Goal: Task Accomplishment & Management: Manage account settings

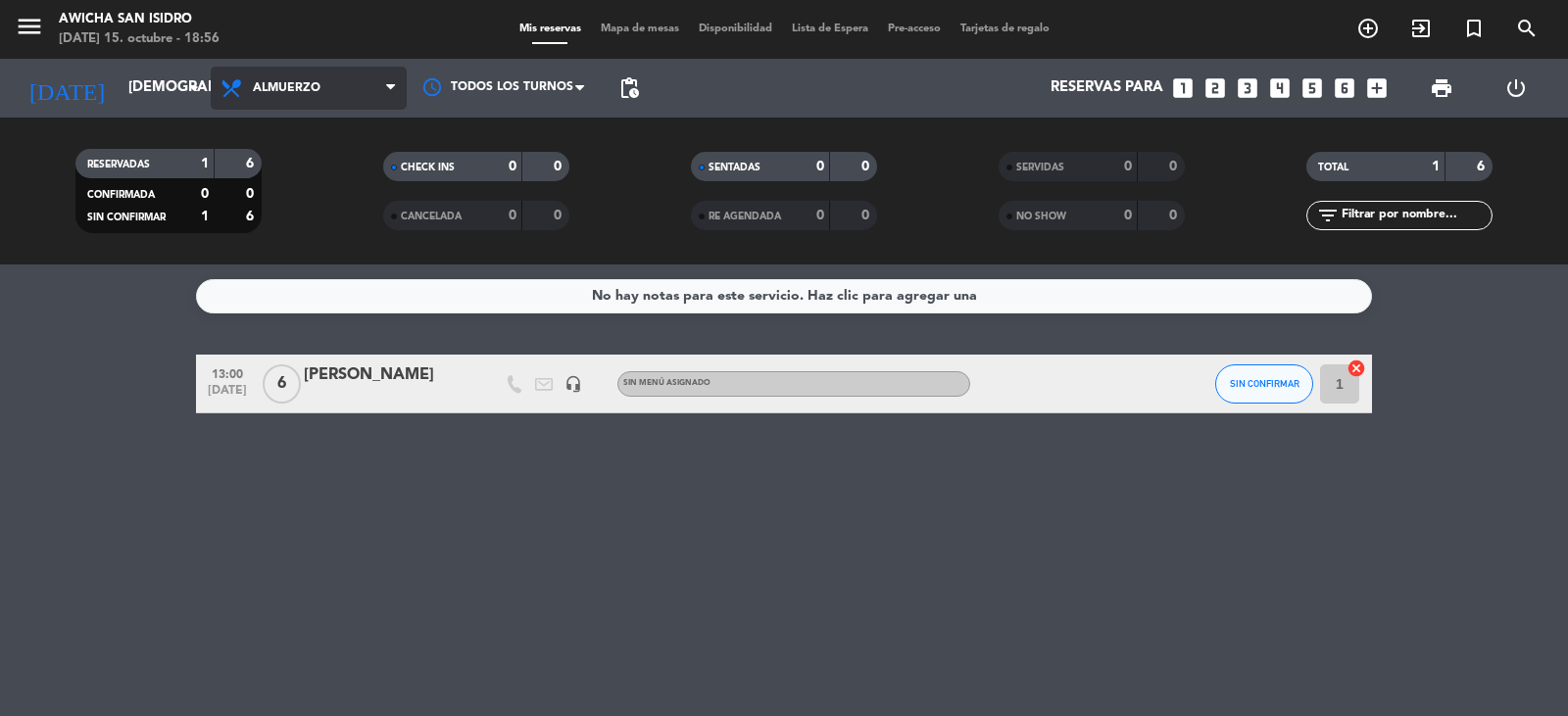
click at [395, 91] on icon at bounding box center [390, 89] width 9 height 16
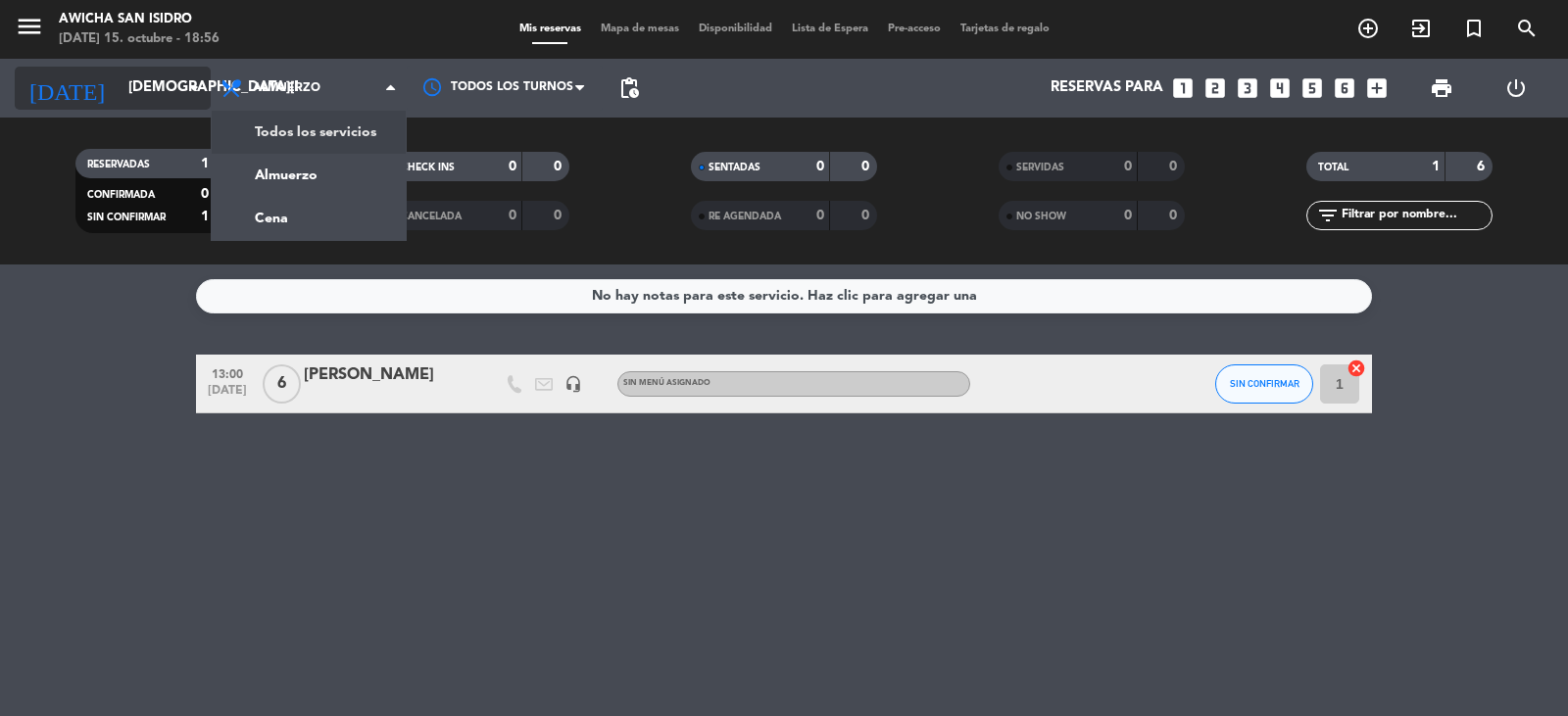
click at [194, 86] on icon "arrow_drop_down" at bounding box center [194, 89] width 24 height 24
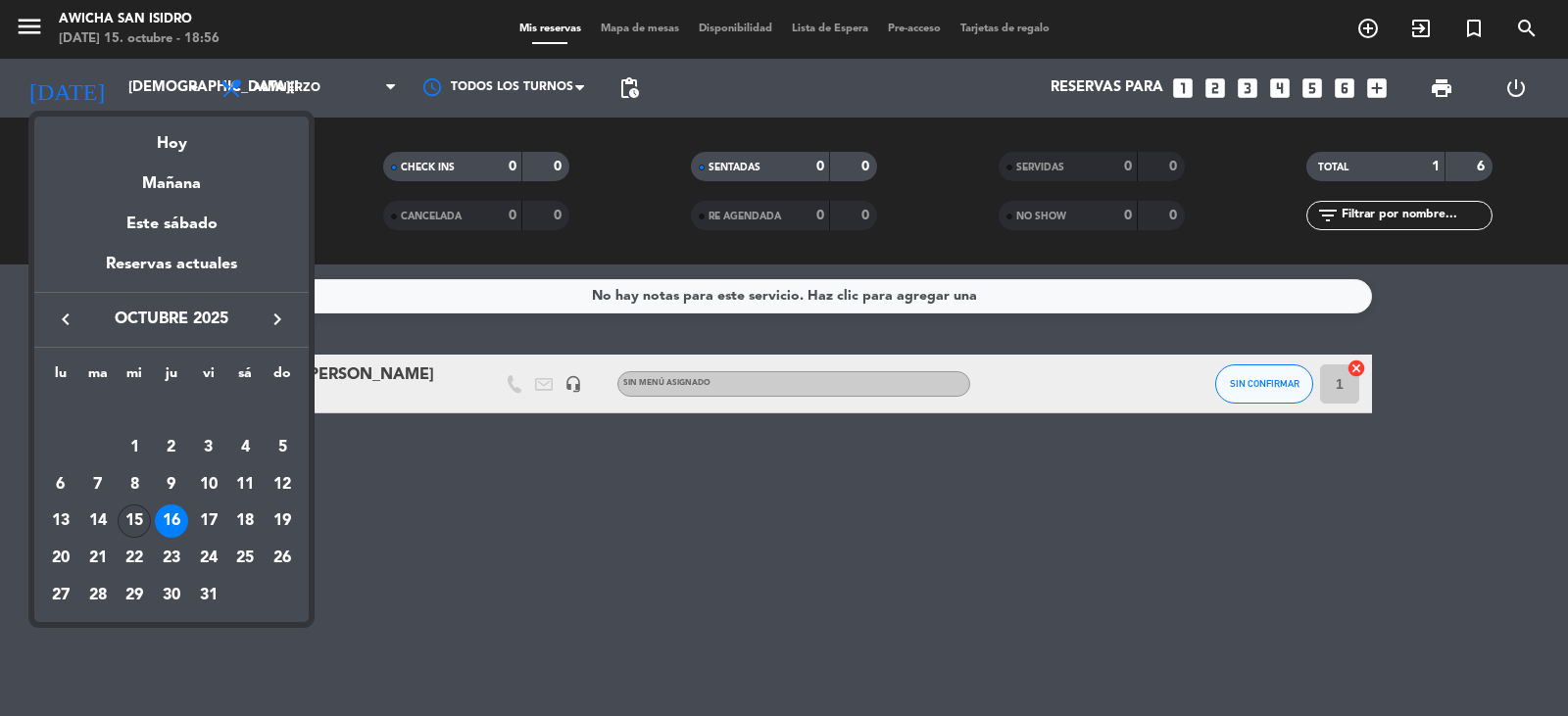
click at [141, 519] on div "15" at bounding box center [133, 520] width 33 height 33
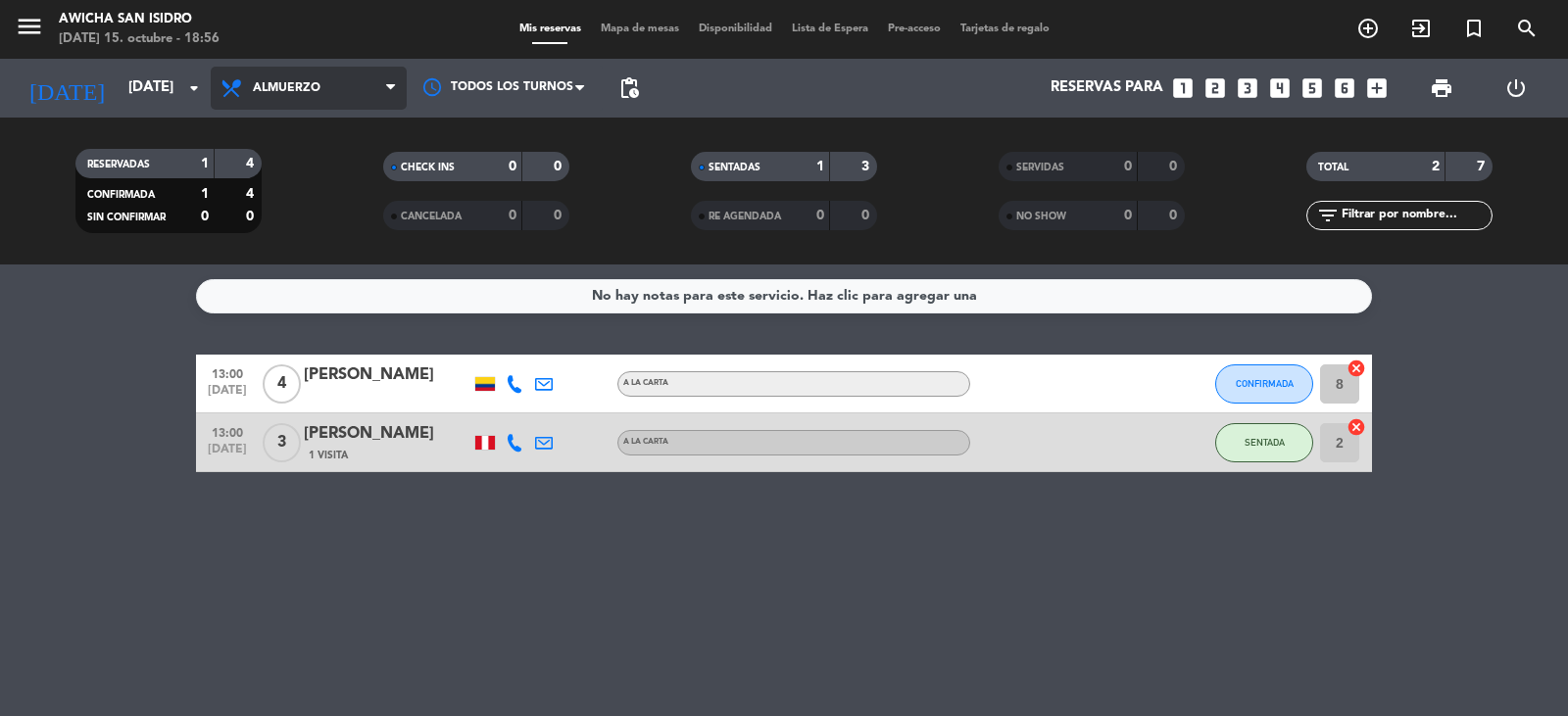
click at [397, 83] on span at bounding box center [396, 89] width 20 height 19
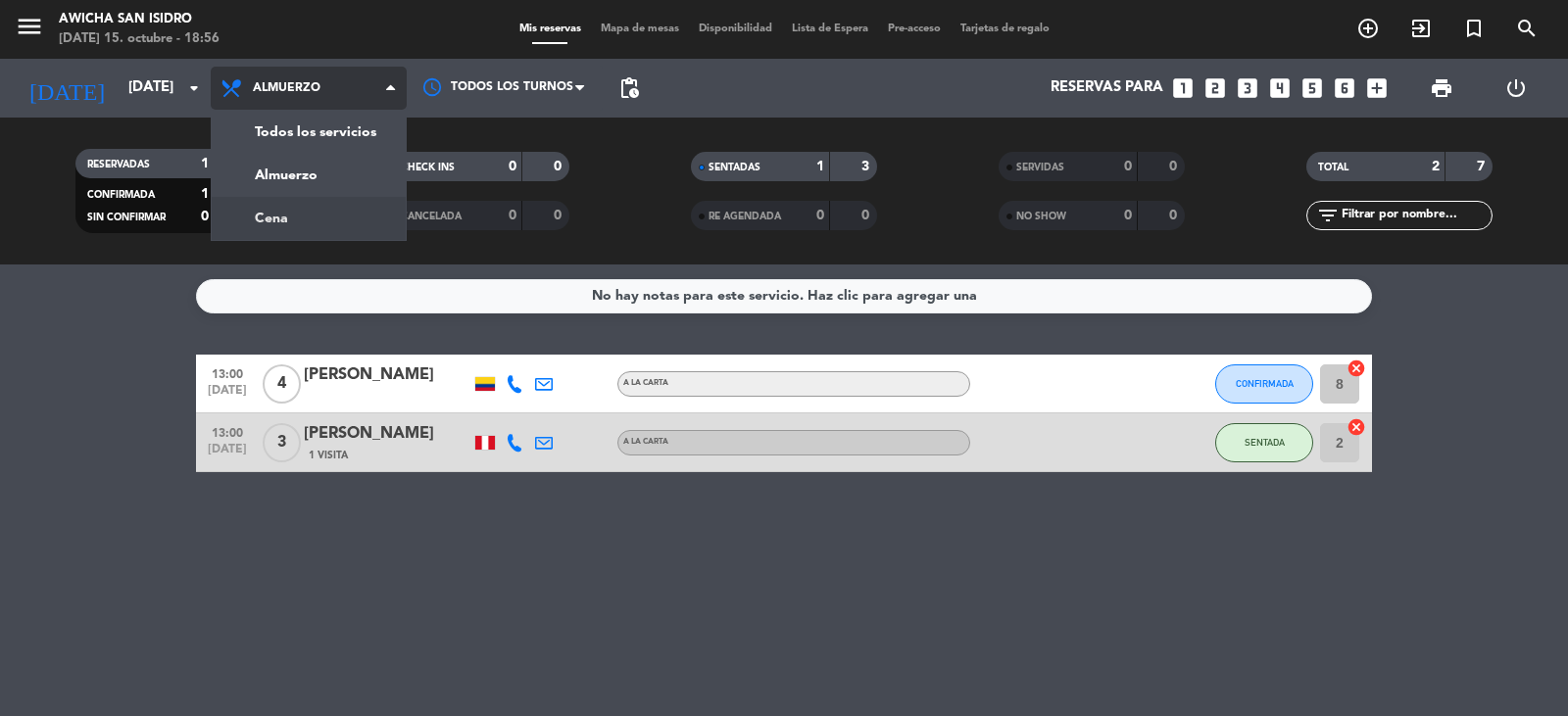
click at [270, 224] on div "menu Awicha San [PERSON_NAME] [DATE] 15. octubre - 18:56 Mis reservas Mapa de m…" at bounding box center [784, 132] width 1568 height 265
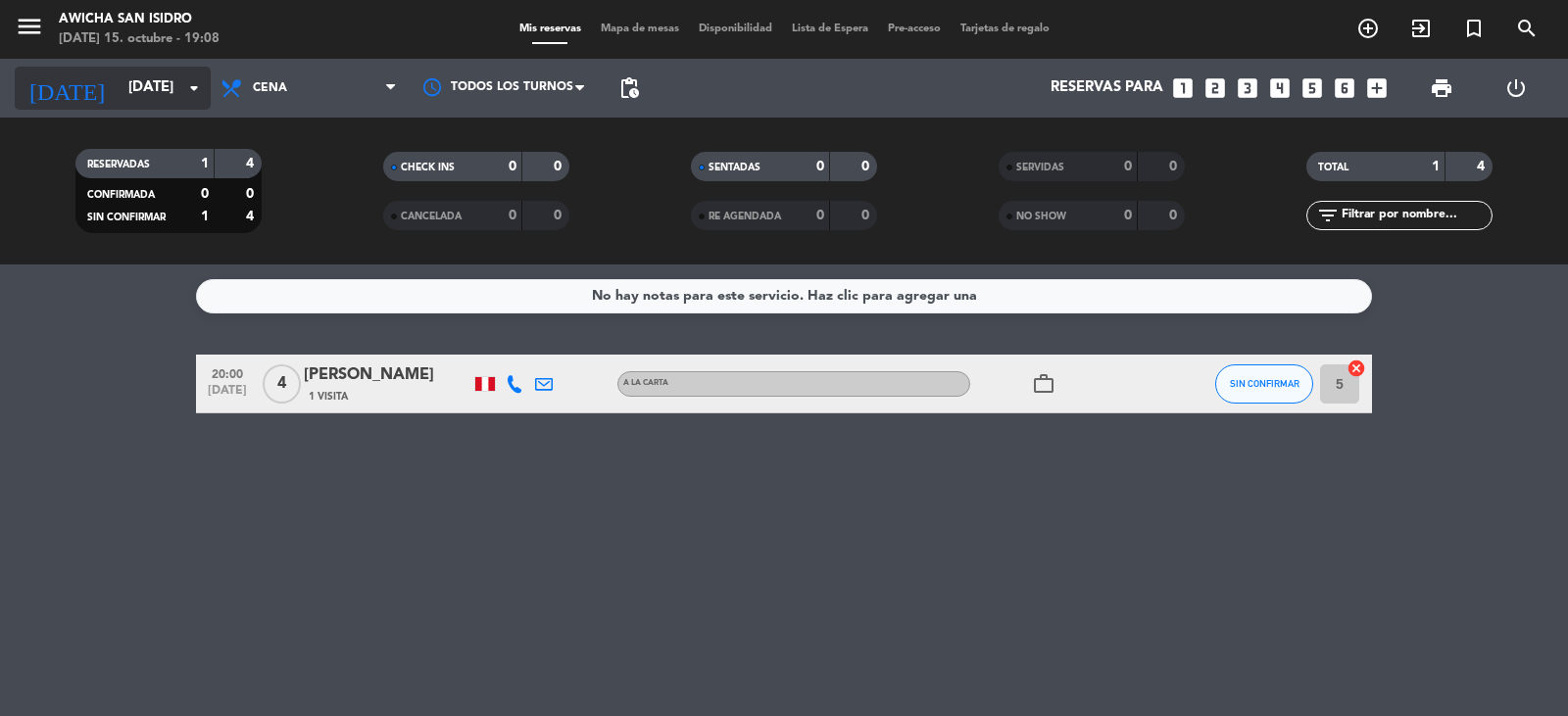
click at [205, 88] on icon "arrow_drop_down" at bounding box center [194, 89] width 24 height 24
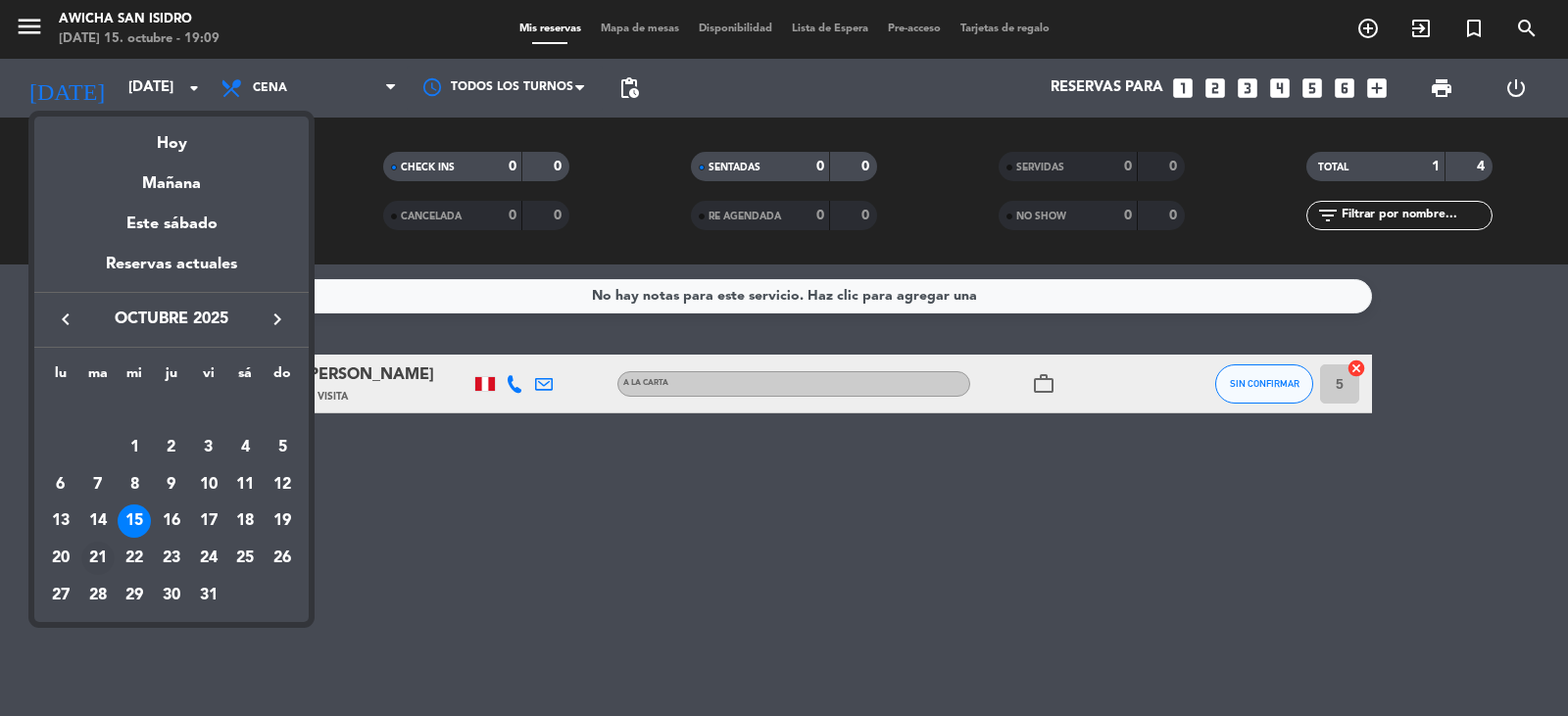
click at [97, 555] on div "21" at bounding box center [98, 558] width 33 height 33
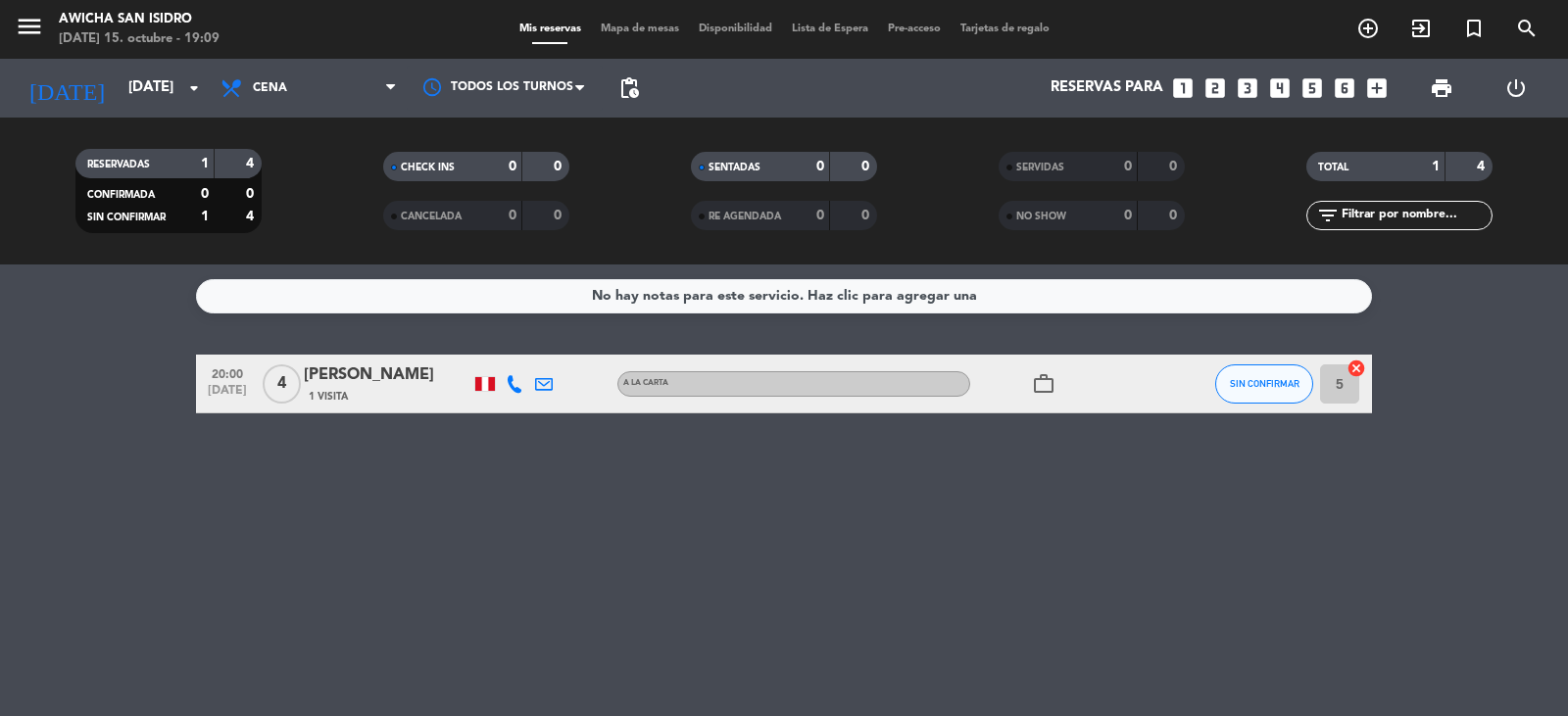
type input "[DATE]"
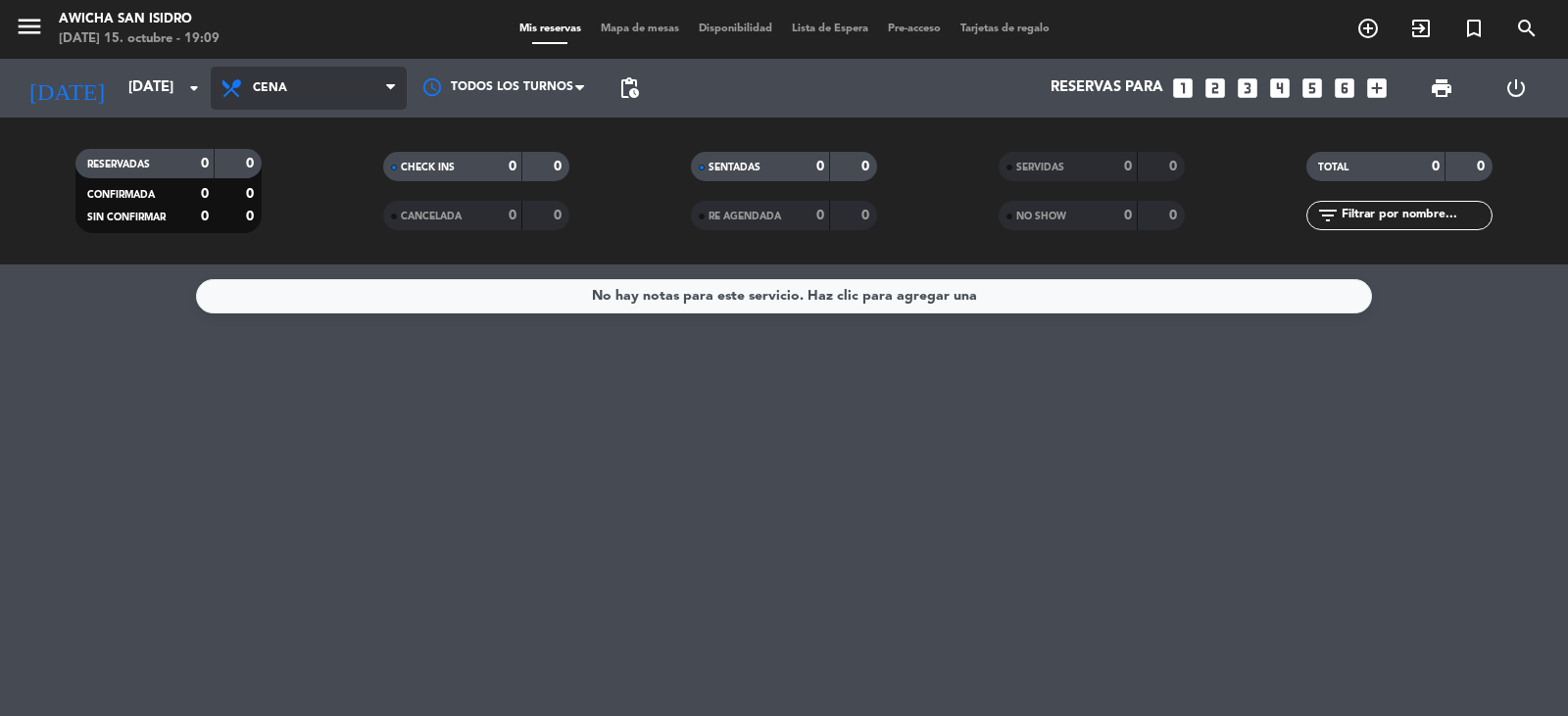
click at [390, 98] on span "Cena" at bounding box center [308, 88] width 196 height 43
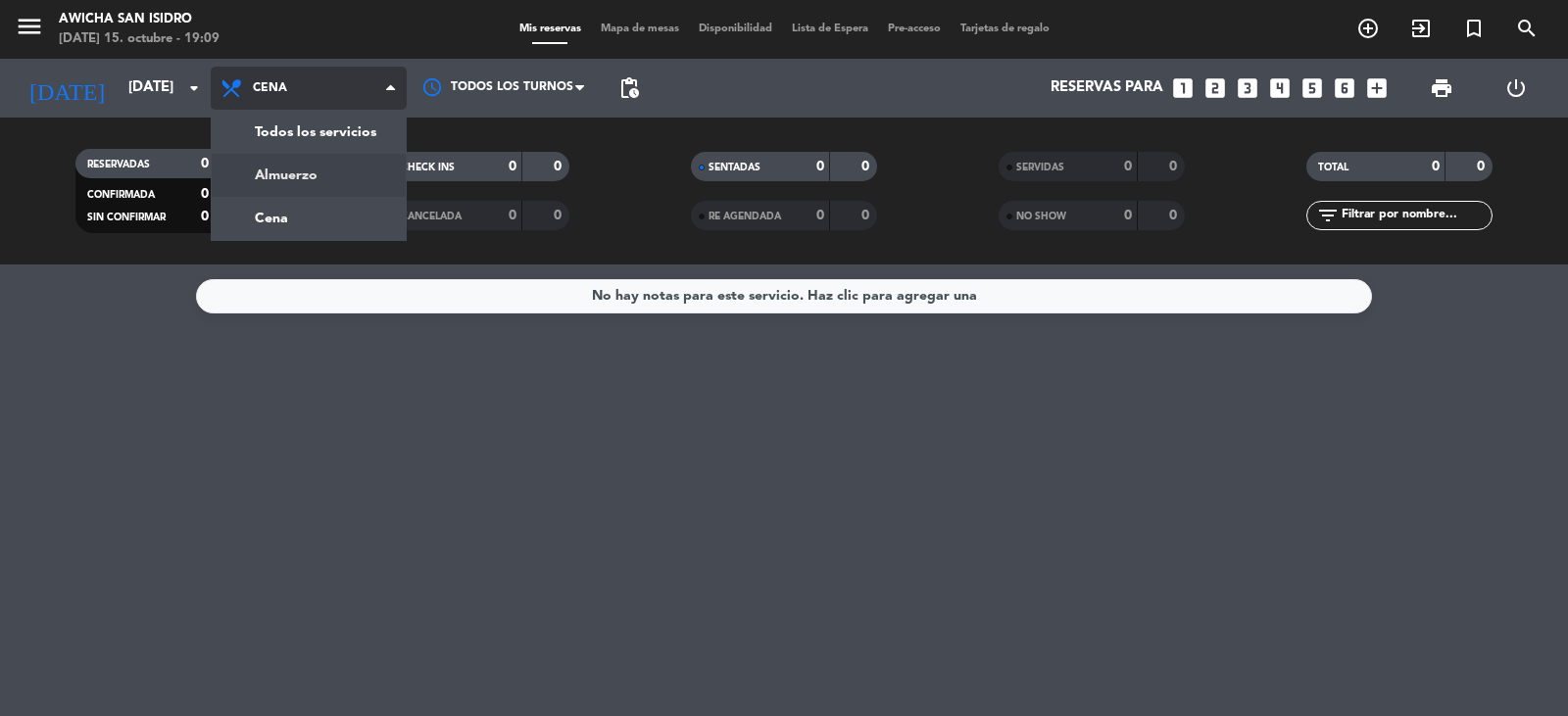
click at [310, 172] on div "menu Awicha San [PERSON_NAME] [DATE] 15. octubre - 19:09 Mis reservas Mapa de m…" at bounding box center [784, 132] width 1568 height 265
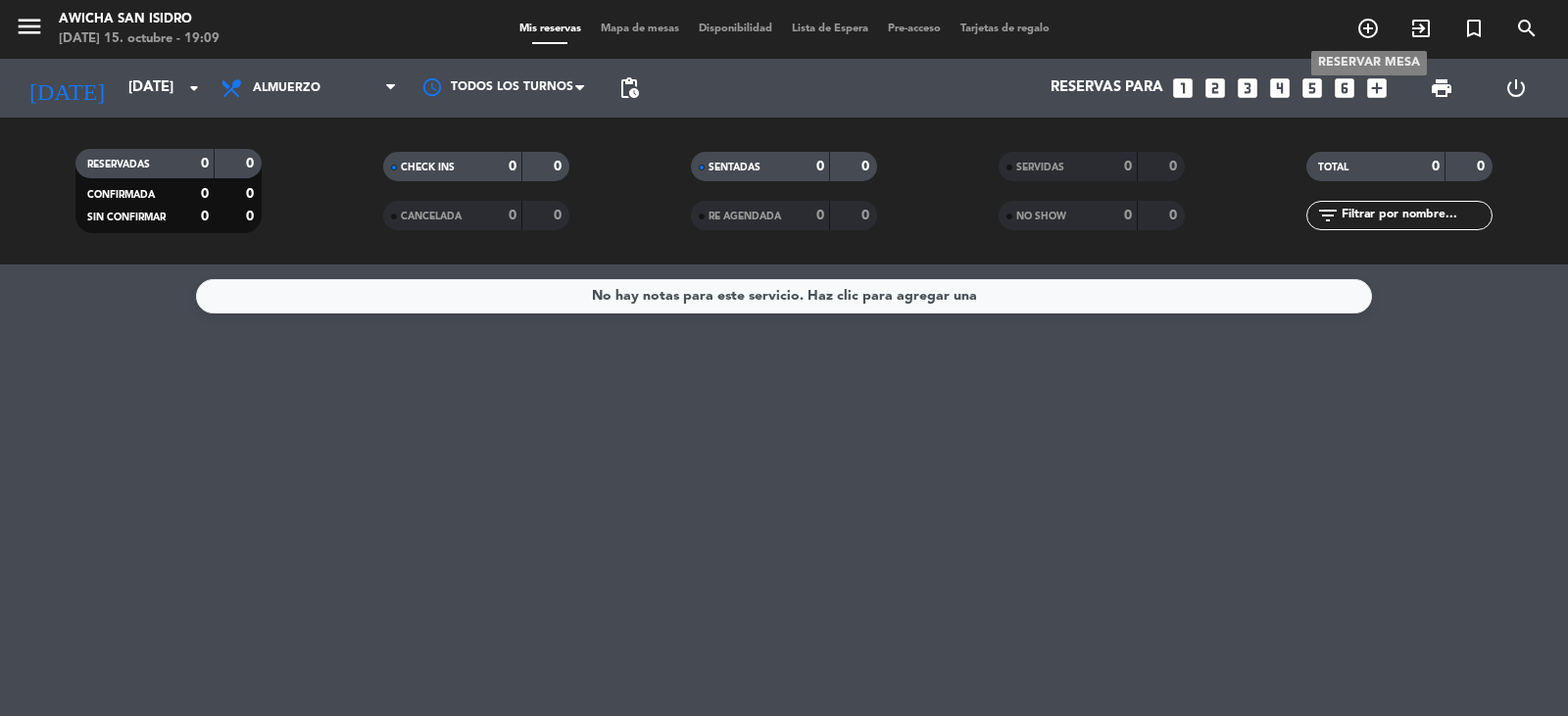
click at [1365, 27] on icon "add_circle_outline" at bounding box center [1368, 29] width 24 height 24
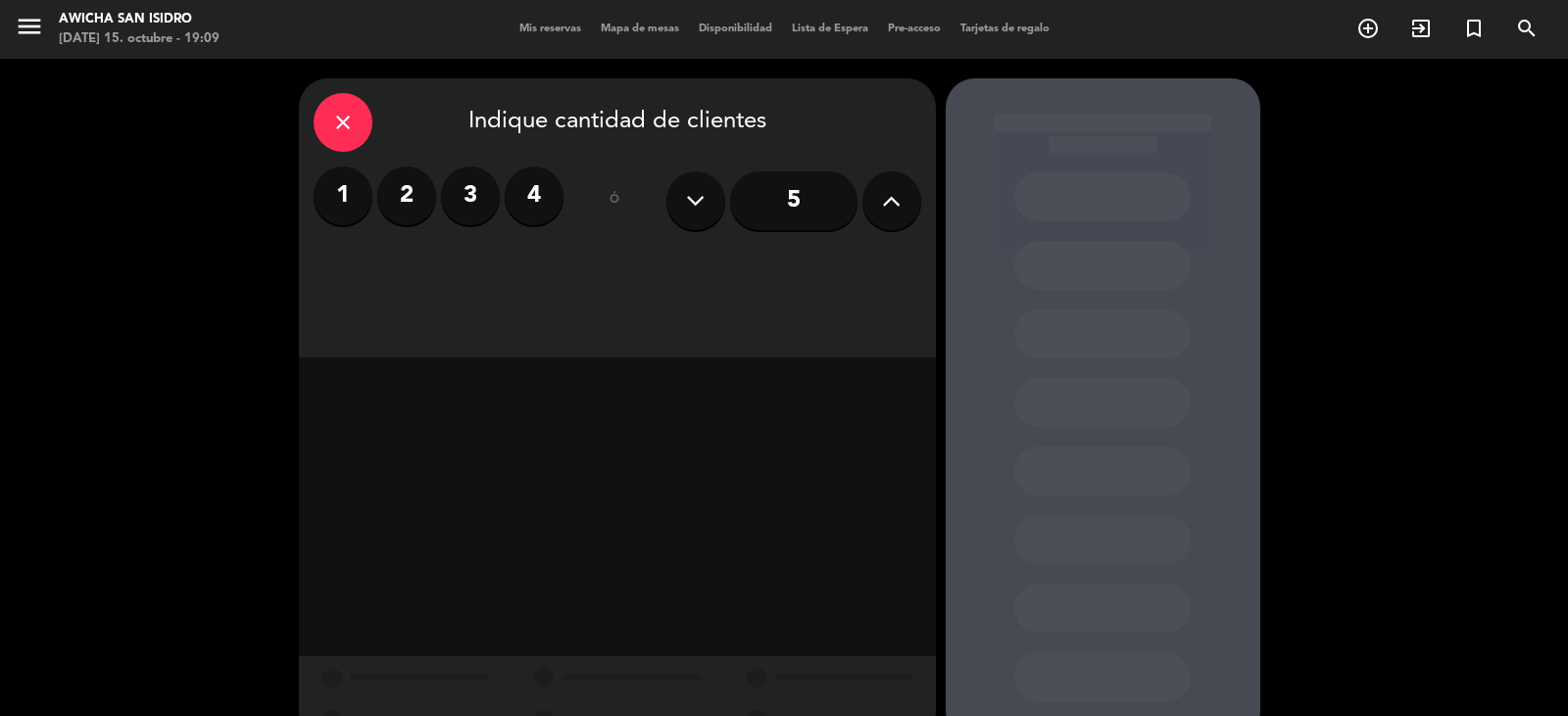
click at [887, 206] on icon at bounding box center [891, 201] width 19 height 30
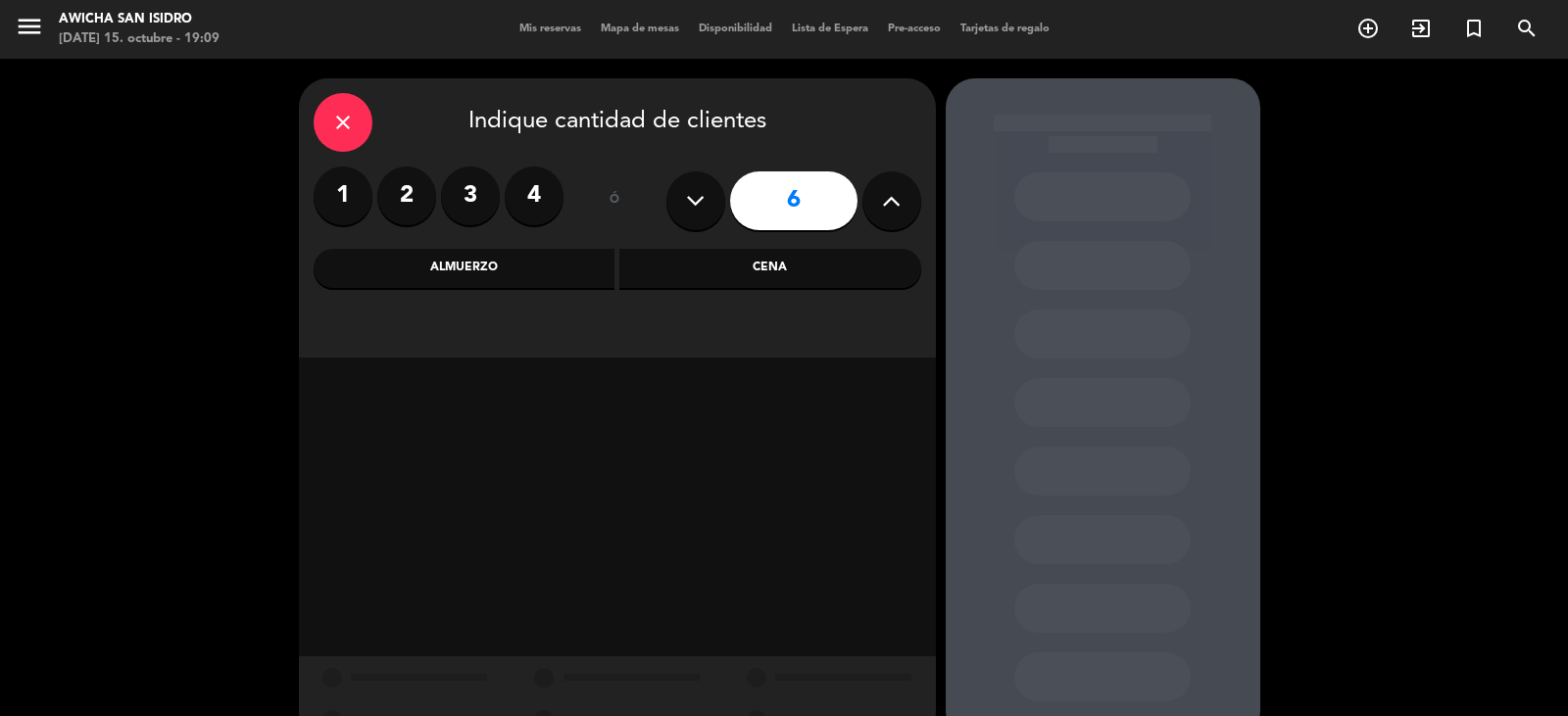
click at [530, 270] on div "Almuerzo" at bounding box center [464, 268] width 301 height 39
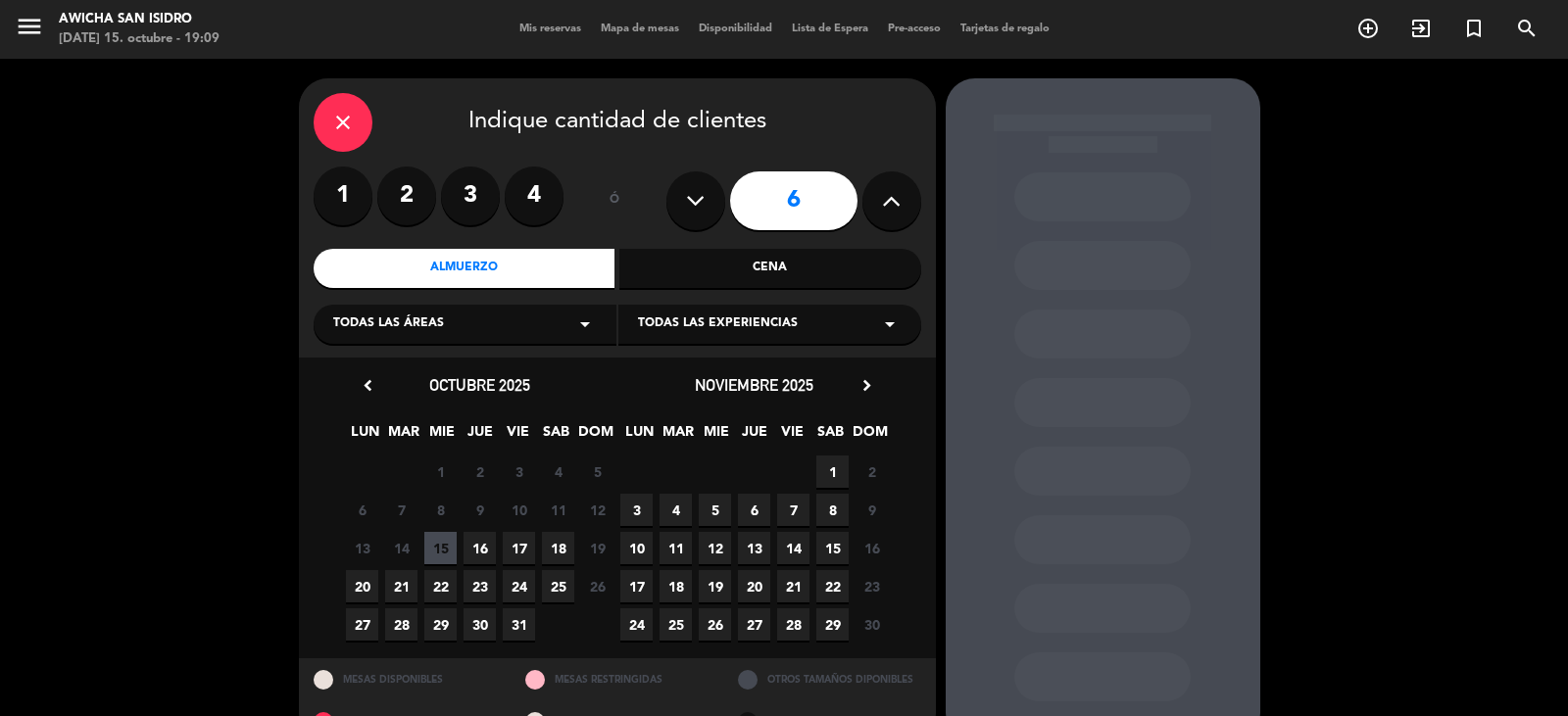
click at [583, 327] on icon "arrow_drop_down" at bounding box center [585, 324] width 24 height 24
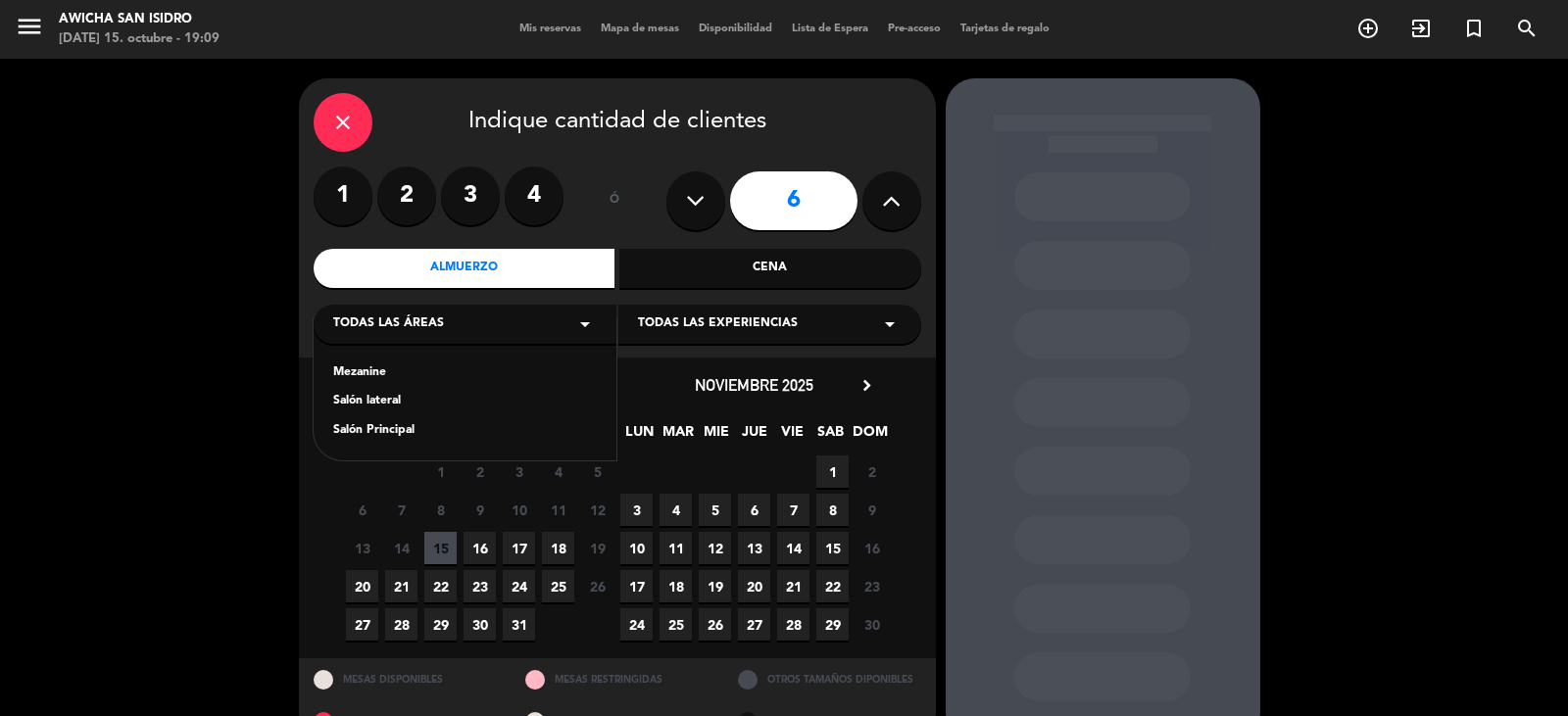
click at [413, 432] on div "Salón Principal" at bounding box center [465, 432] width 264 height 20
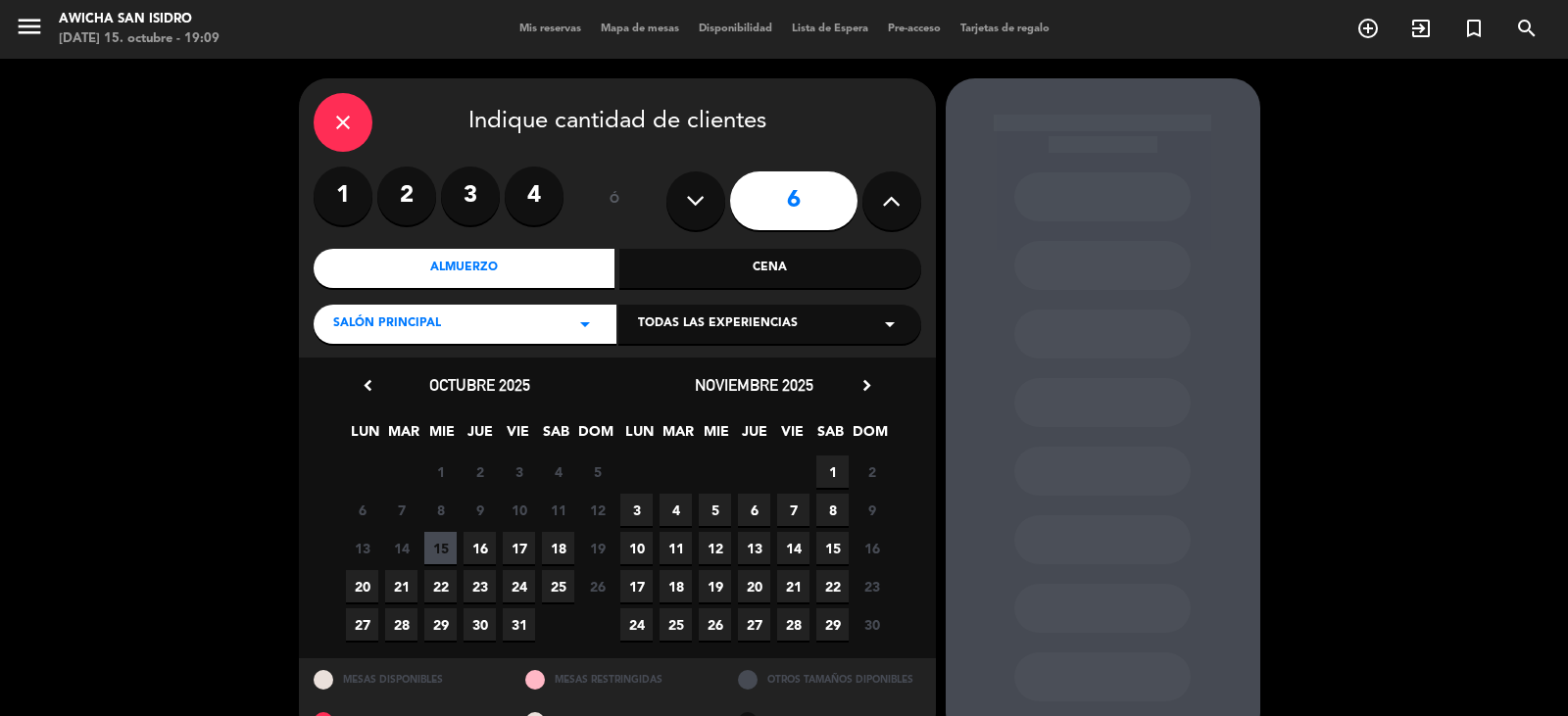
click at [405, 592] on span "21" at bounding box center [401, 586] width 33 height 33
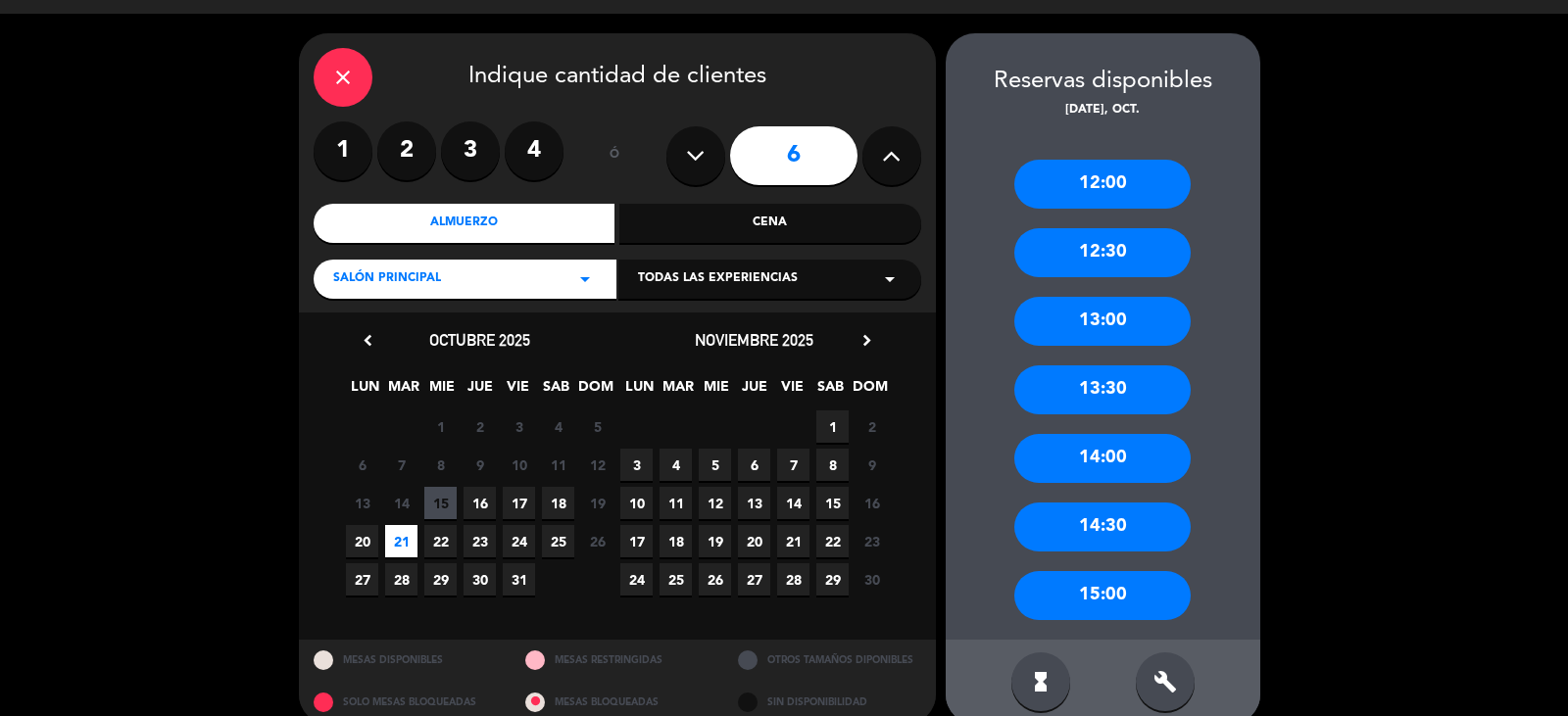
click at [1129, 325] on div "13:00" at bounding box center [1102, 320] width 176 height 49
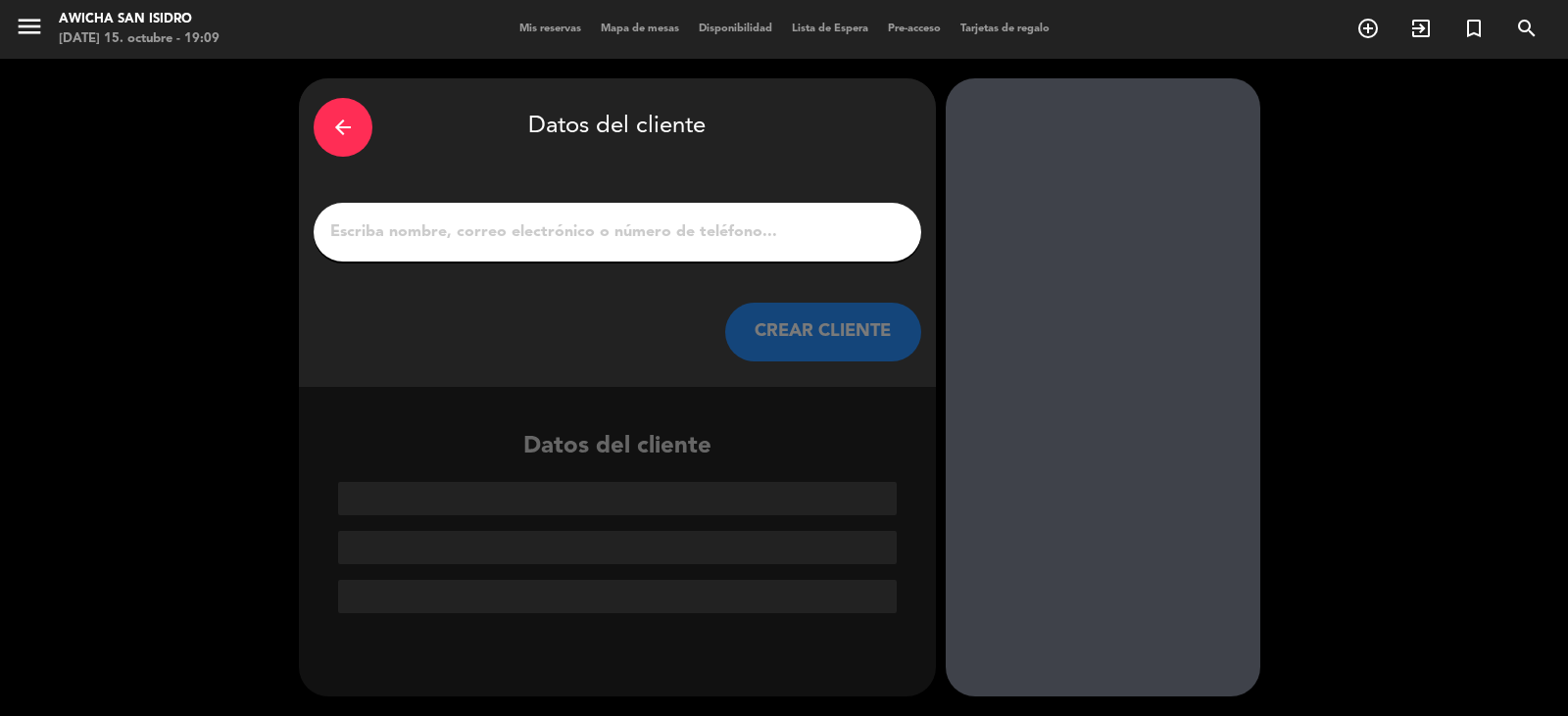
click at [480, 240] on input "1" at bounding box center [617, 233] width 578 height 28
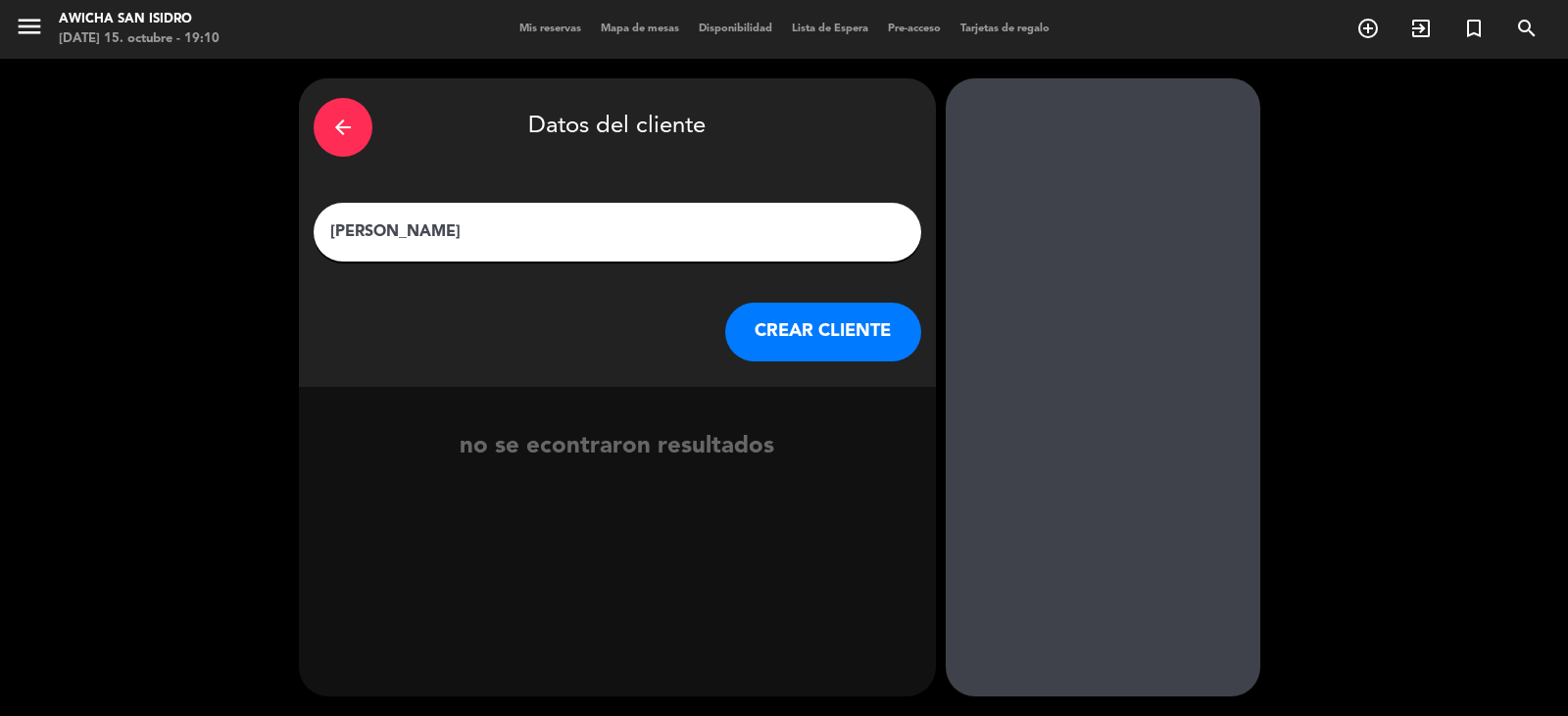
type input "[PERSON_NAME]"
click at [796, 337] on button "CREAR CLIENTE" at bounding box center [823, 331] width 196 height 59
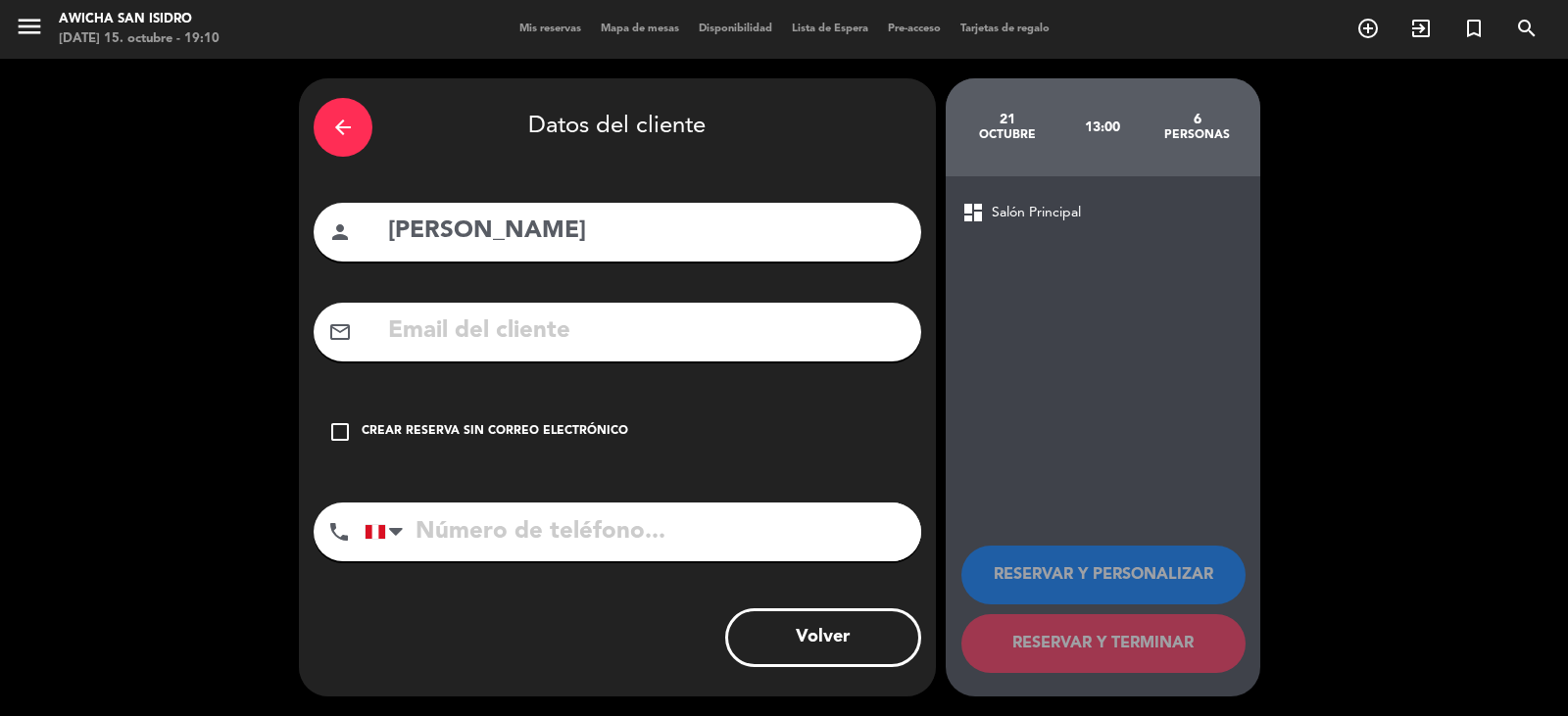
click at [347, 430] on icon "check_box_outline_blank" at bounding box center [340, 433] width 24 height 24
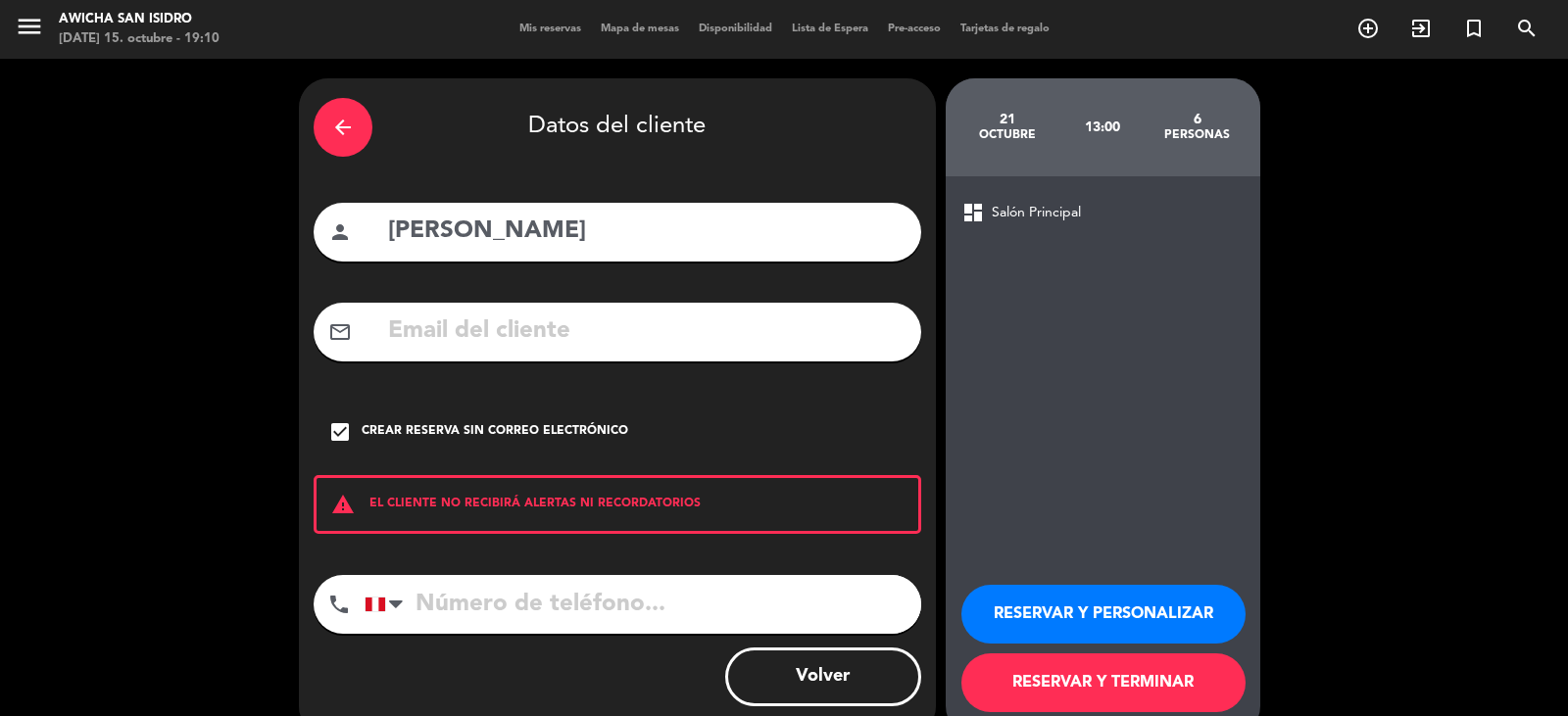
click at [430, 608] on input "tel" at bounding box center [643, 604] width 557 height 59
type input "944572638"
click at [1075, 685] on button "RESERVAR Y TERMINAR" at bounding box center [1103, 682] width 285 height 59
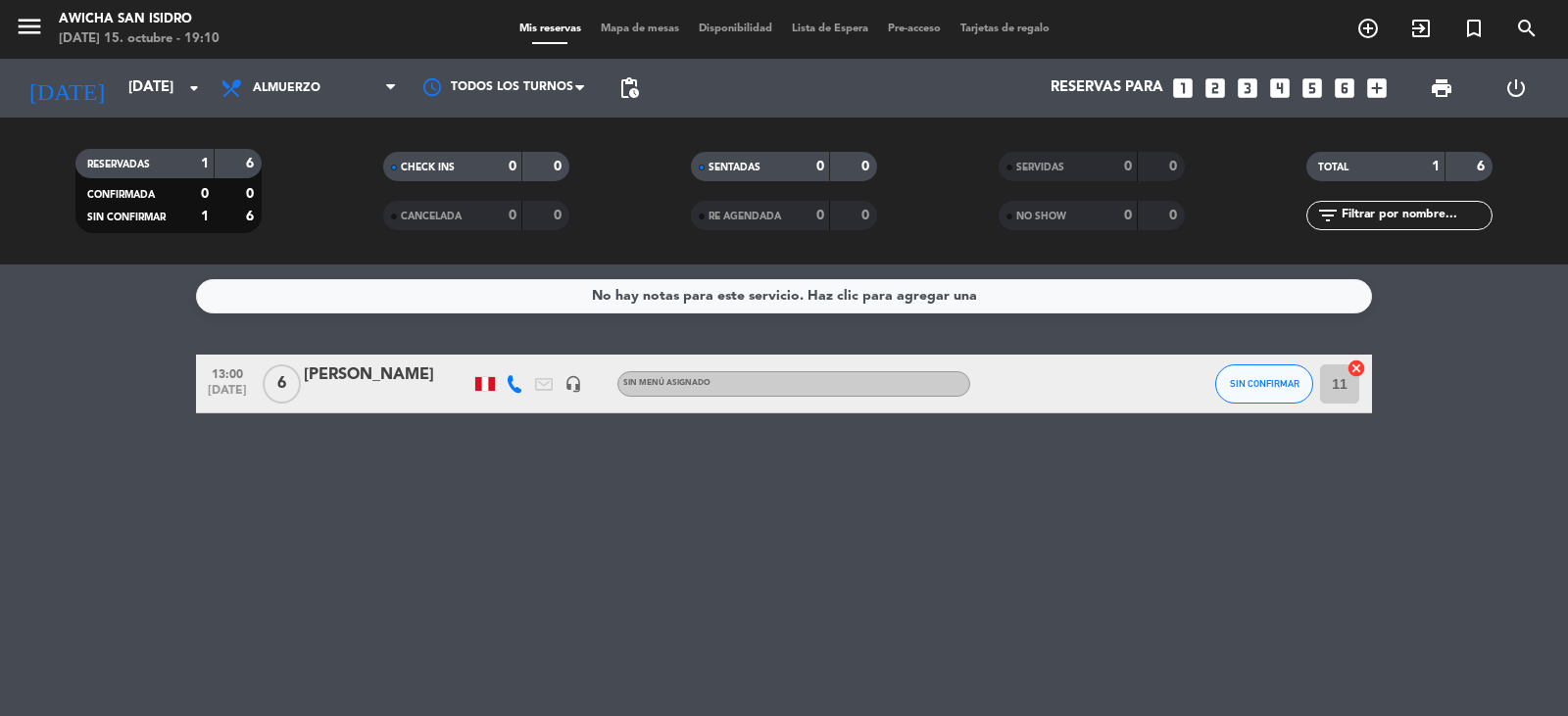
click at [382, 375] on div "[PERSON_NAME]" at bounding box center [386, 375] width 166 height 26
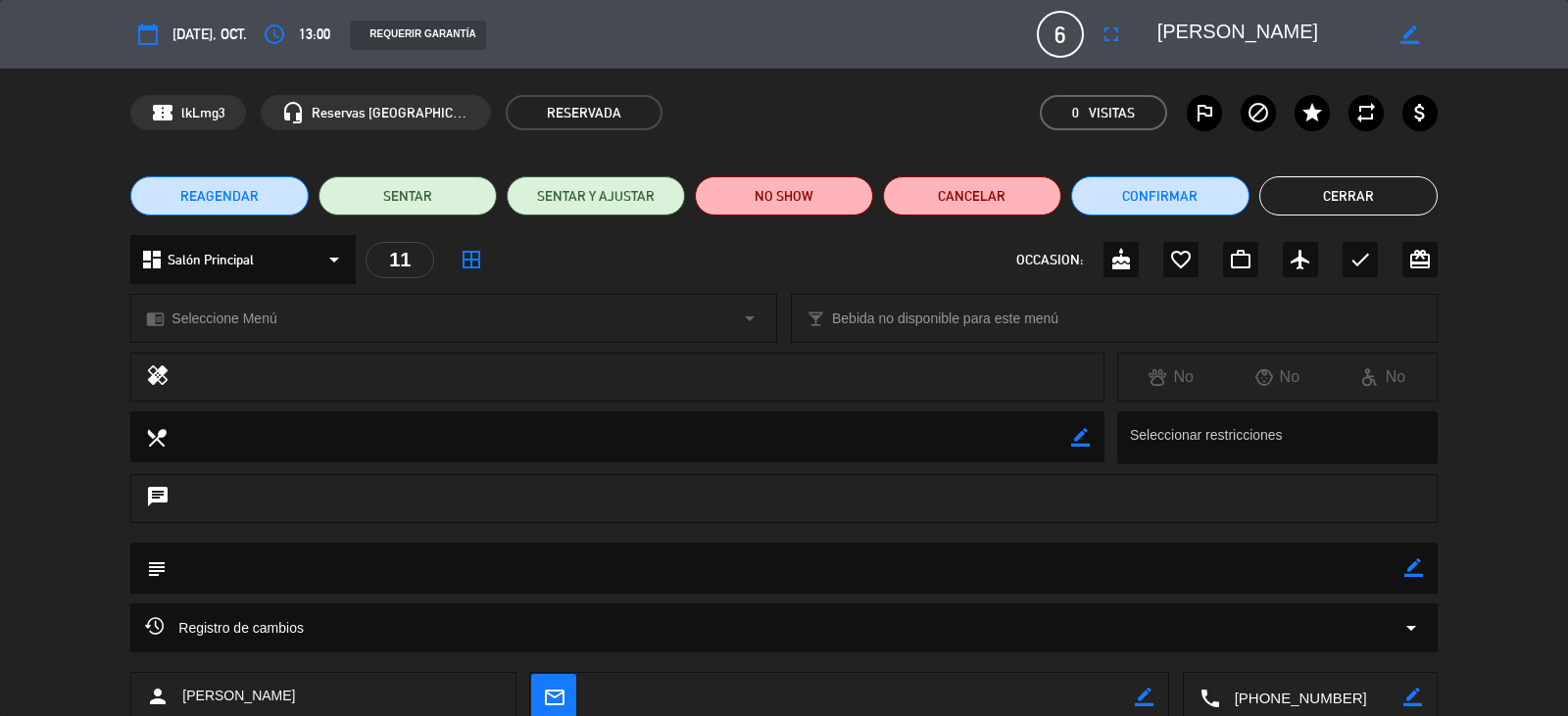
click at [155, 317] on icon "chrome_reader_mode" at bounding box center [155, 318] width 19 height 19
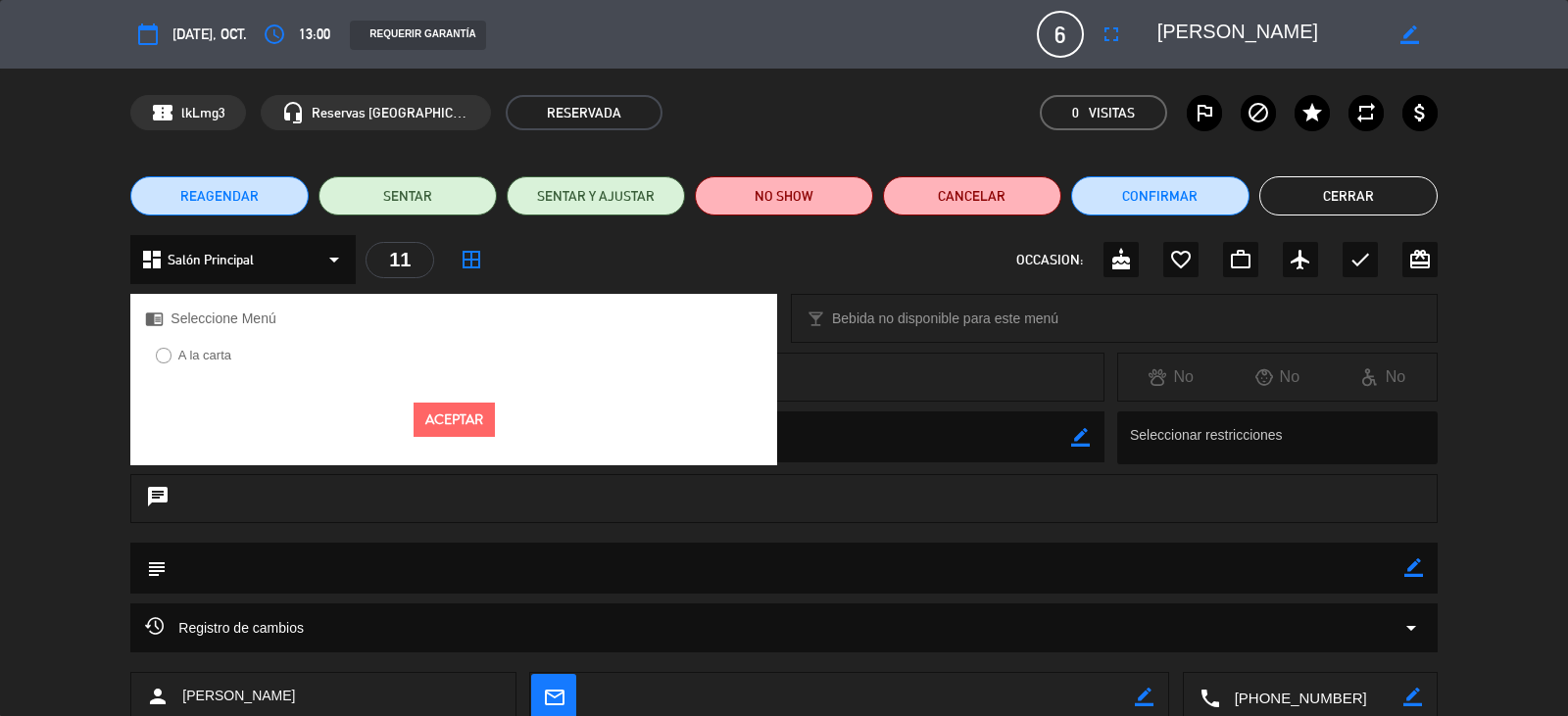
click at [166, 352] on input "A la carta" at bounding box center [162, 354] width 13 height 13
radio input "true"
click at [441, 419] on button "Aceptar" at bounding box center [455, 420] width 82 height 34
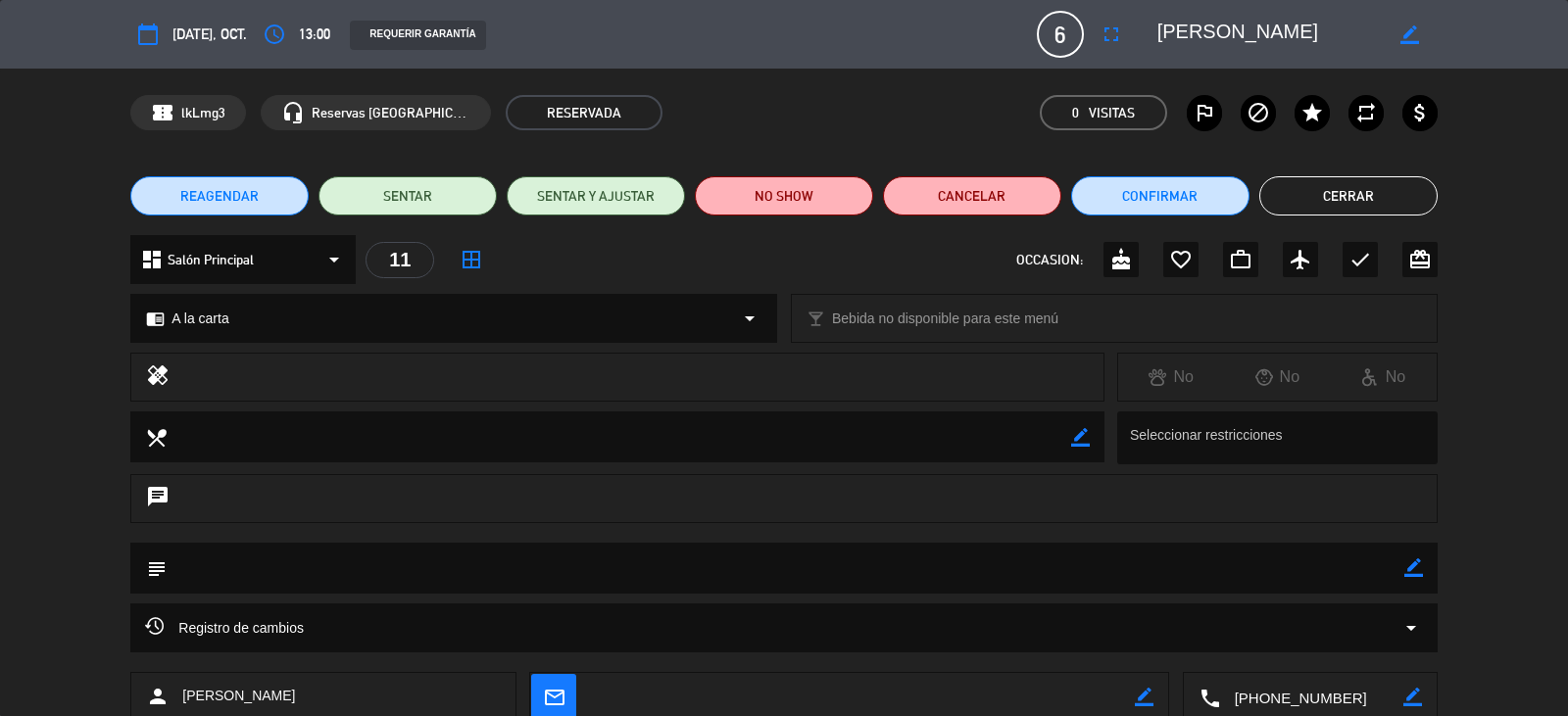
click at [1352, 198] on button "Cerrar" at bounding box center [1348, 195] width 178 height 39
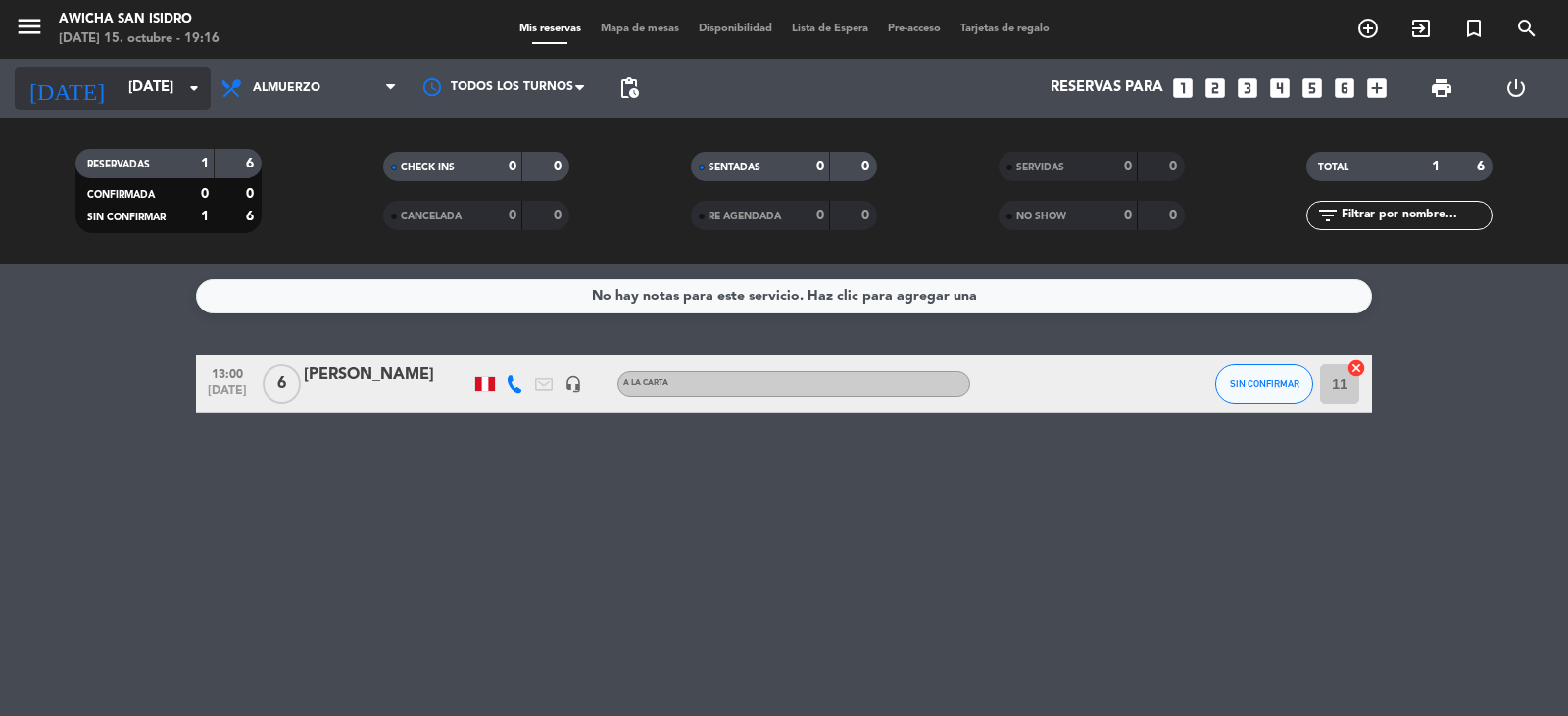
click at [200, 93] on icon "arrow_drop_down" at bounding box center [194, 89] width 24 height 24
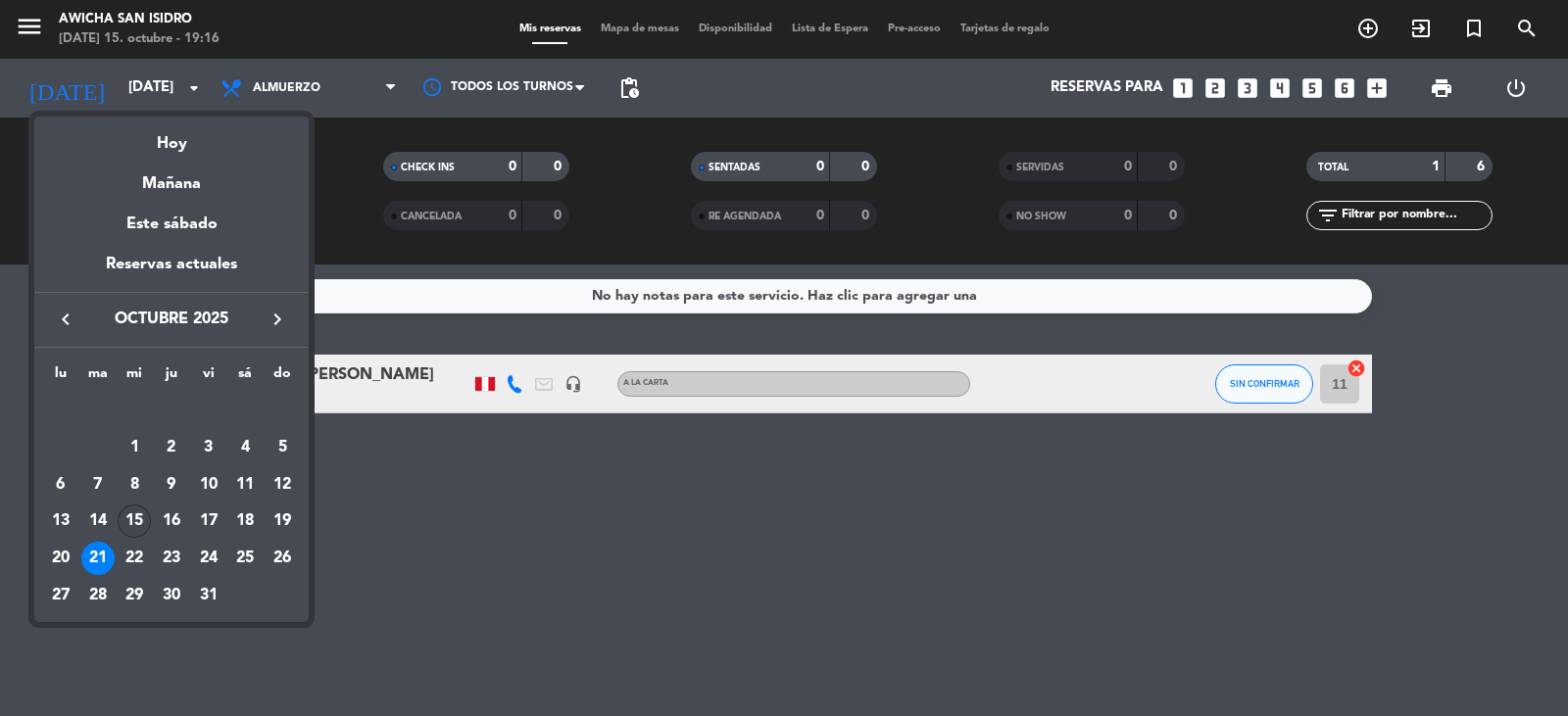
click at [147, 515] on div "15" at bounding box center [133, 520] width 33 height 33
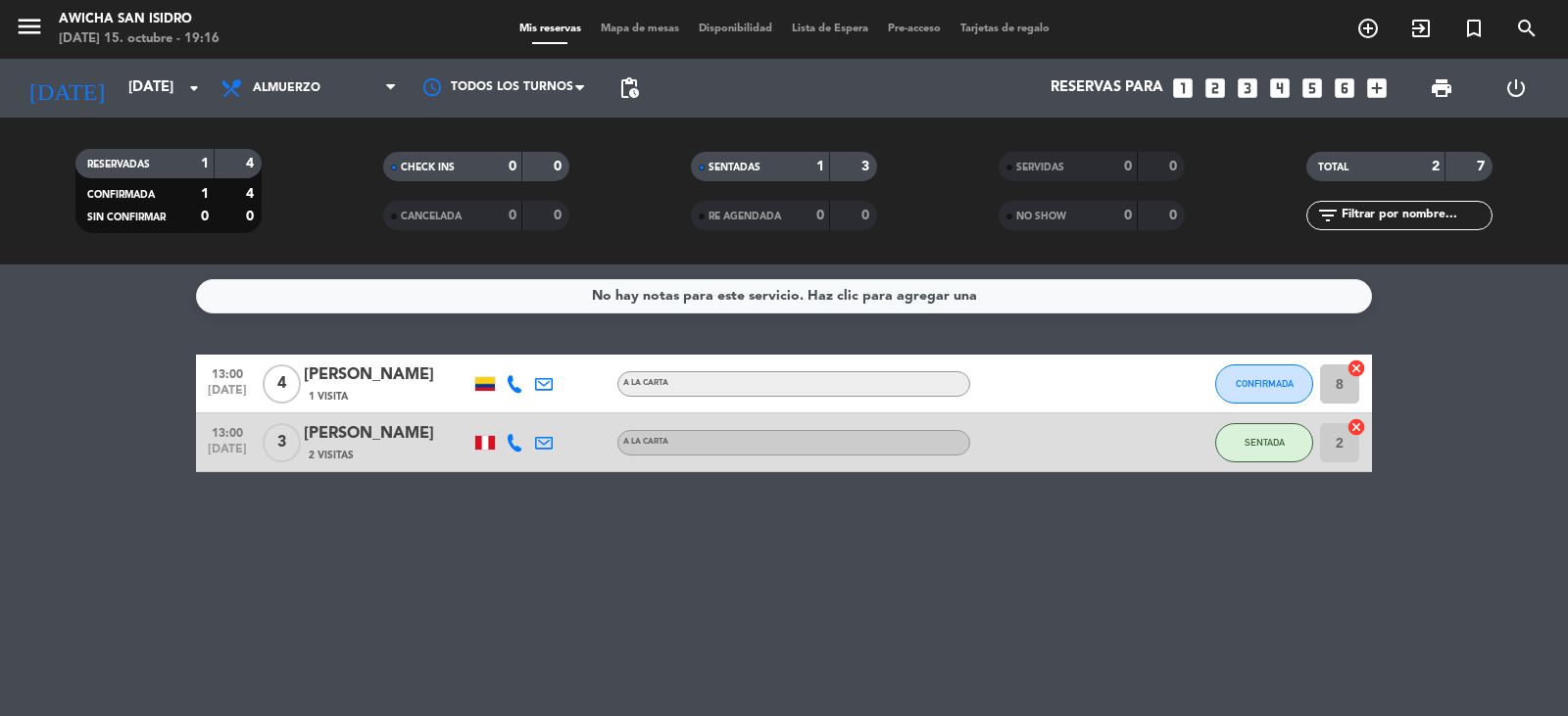
click at [371, 376] on div "[PERSON_NAME]" at bounding box center [386, 375] width 166 height 26
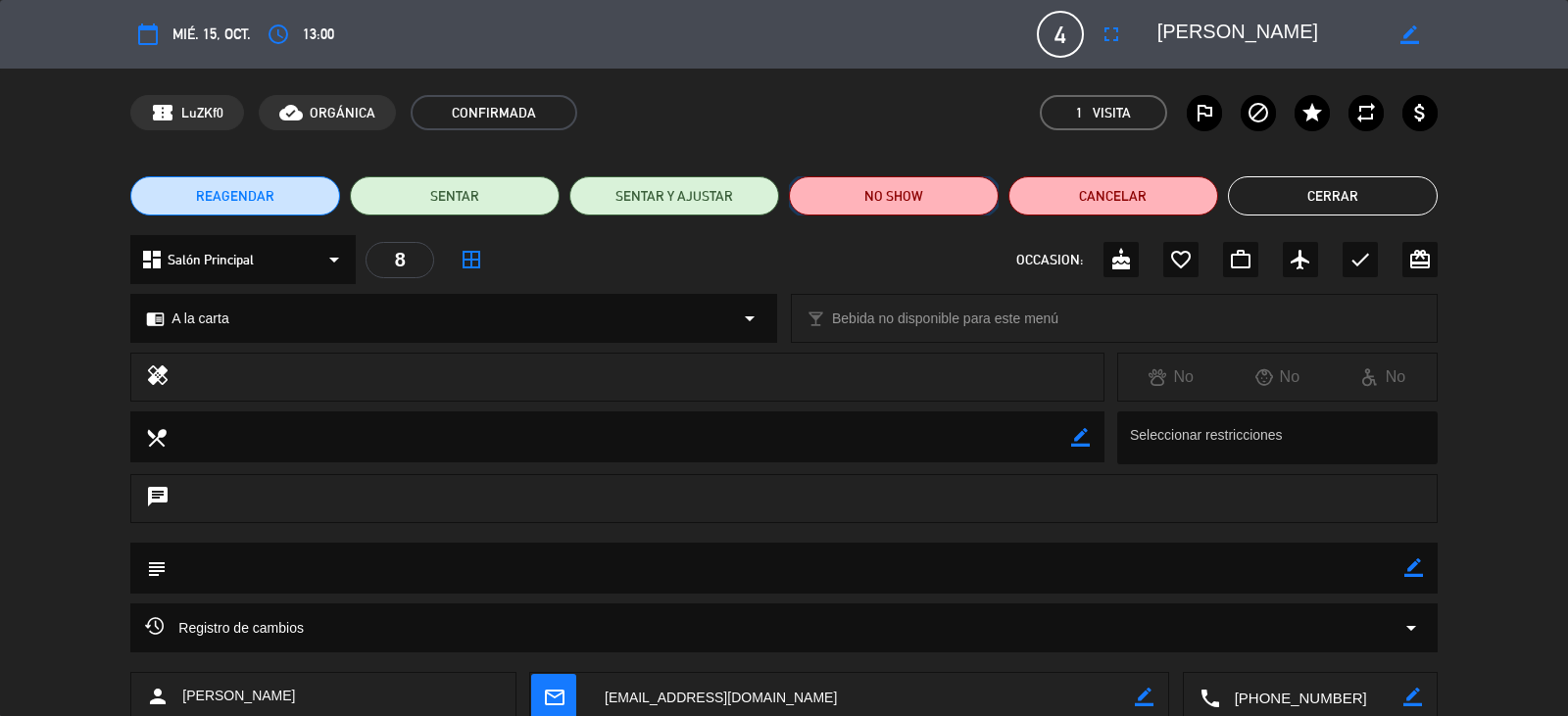
click at [884, 198] on button "NO SHOW" at bounding box center [893, 195] width 210 height 39
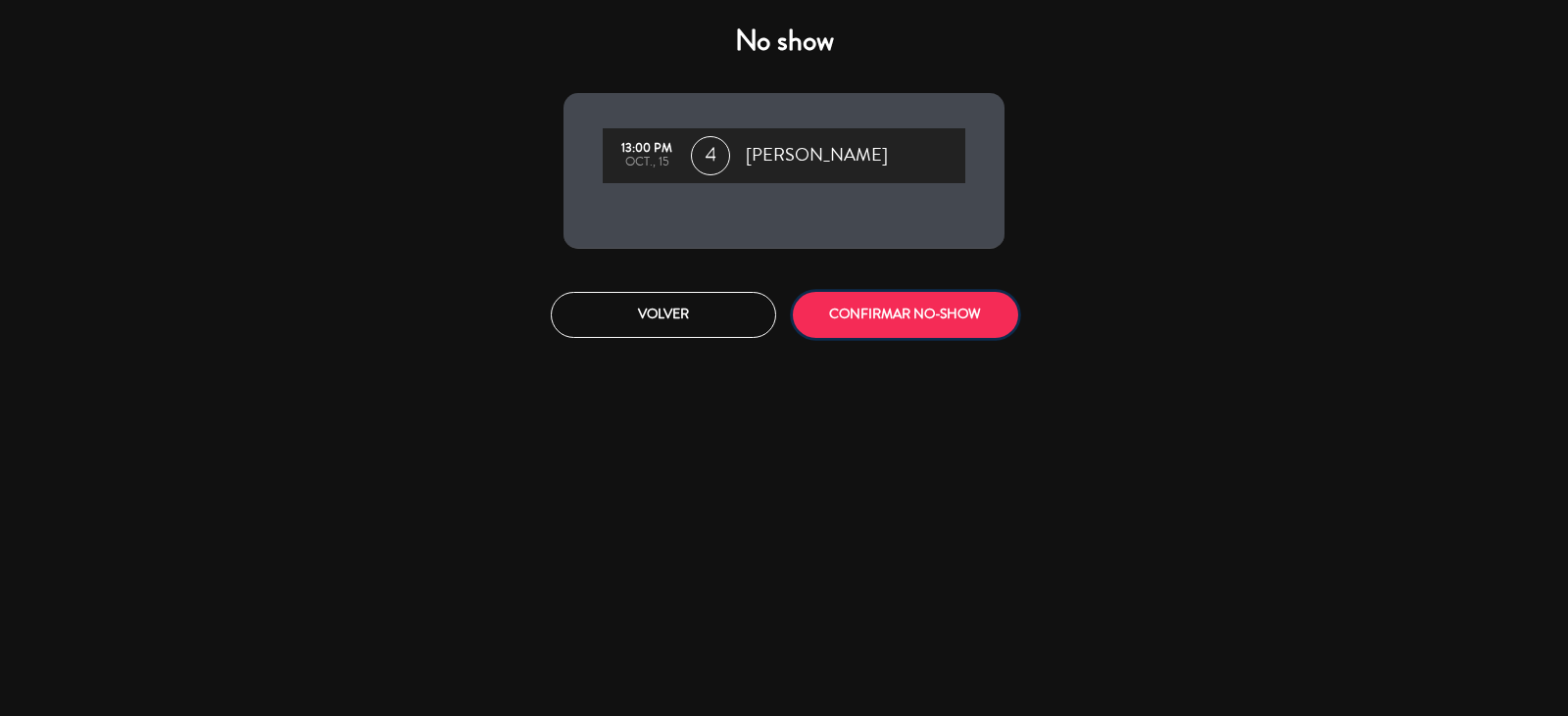
click at [872, 316] on button "CONFIRMAR NO-SHOW" at bounding box center [905, 315] width 226 height 46
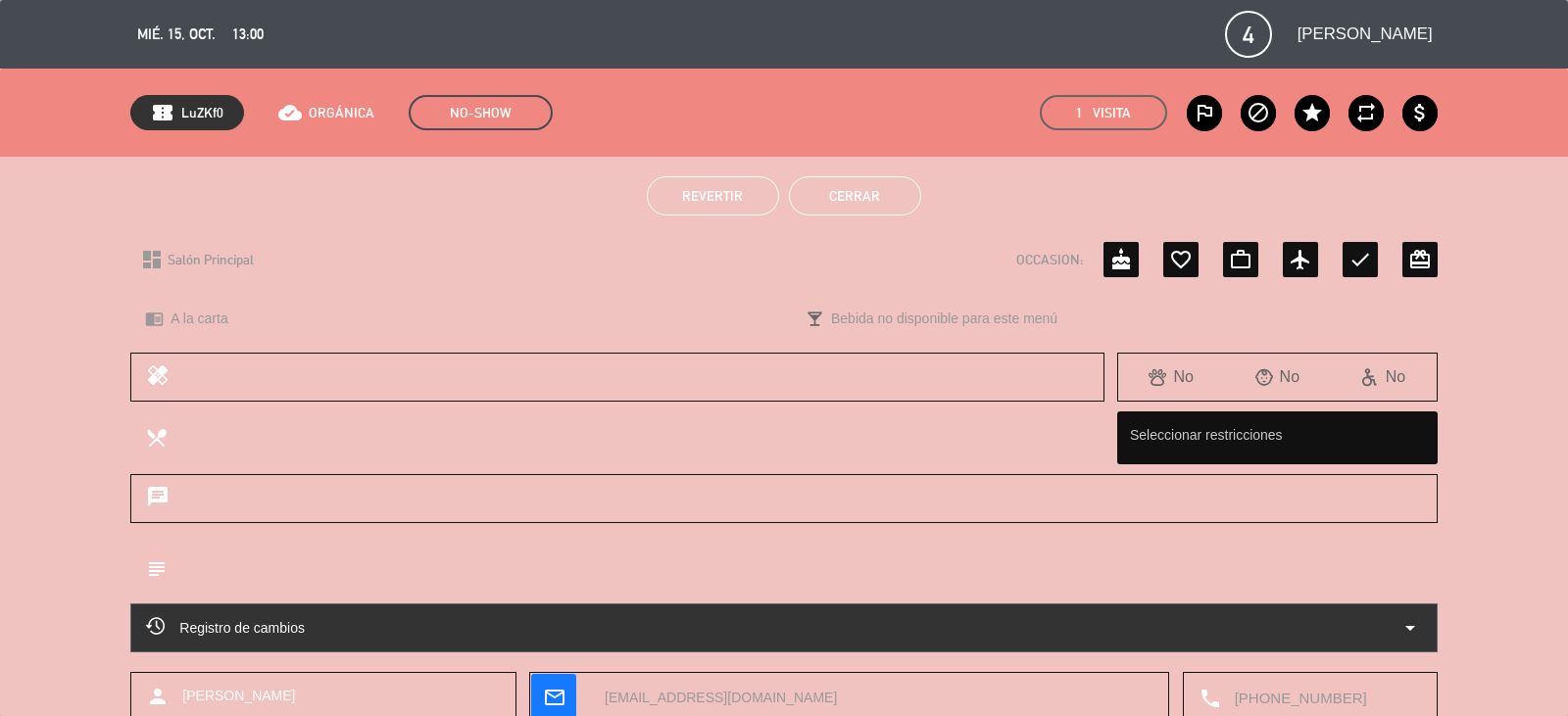
click at [869, 199] on button "Cerrar" at bounding box center [855, 195] width 132 height 39
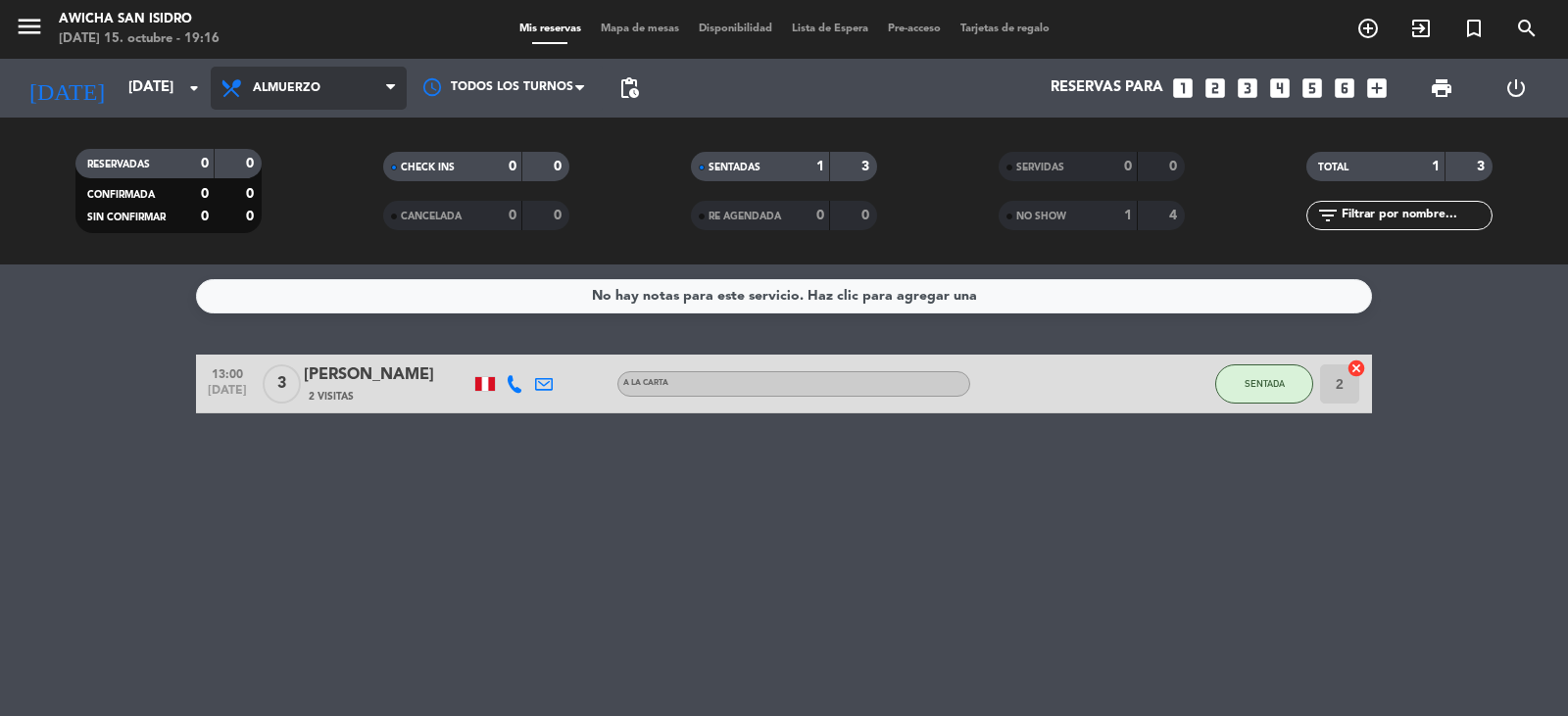
click at [397, 88] on span at bounding box center [396, 89] width 20 height 19
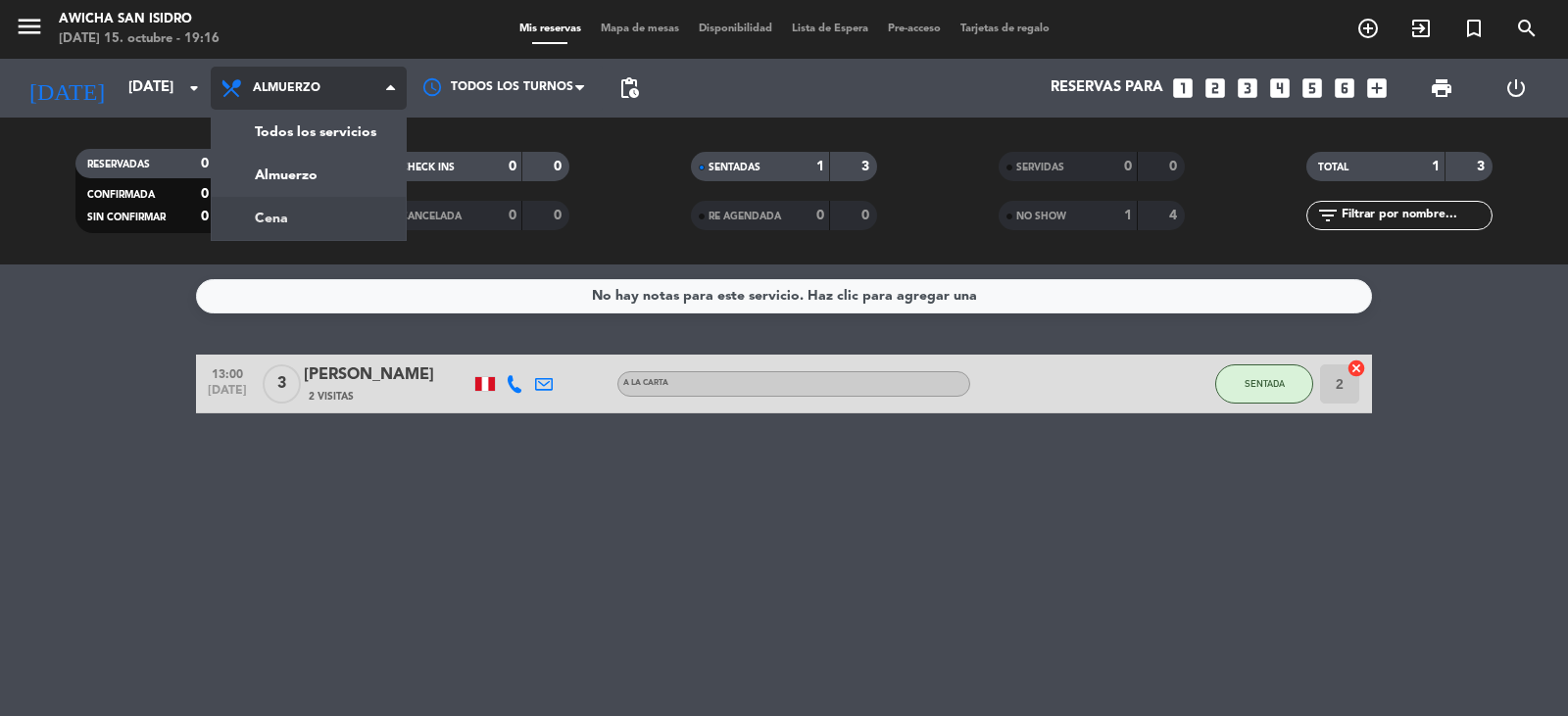
click at [314, 217] on div "menu Awicha San [PERSON_NAME] [DATE] 15. octubre - 19:16 Mis reservas Mapa de m…" at bounding box center [784, 132] width 1568 height 265
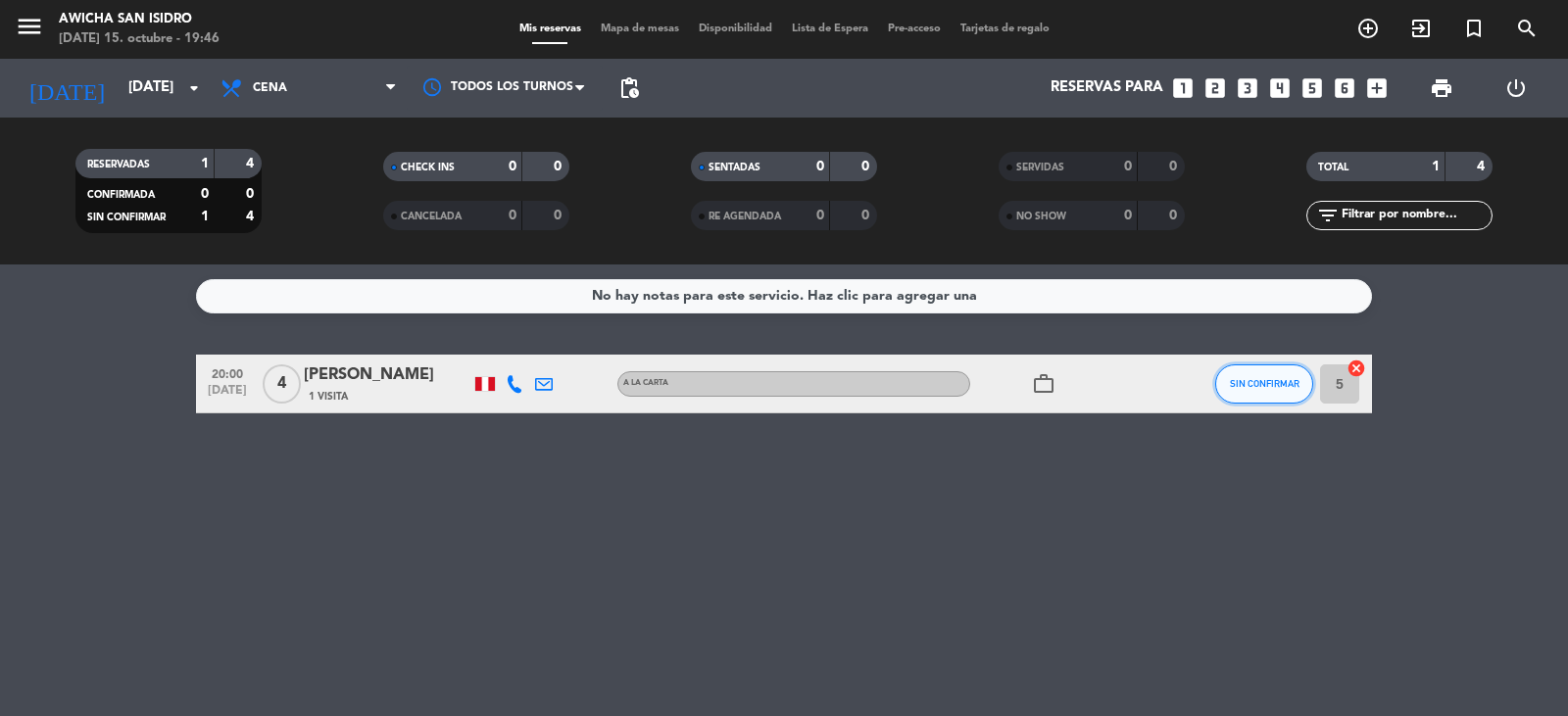
click at [1275, 389] on button "SIN CONFIRMAR" at bounding box center [1265, 383] width 98 height 39
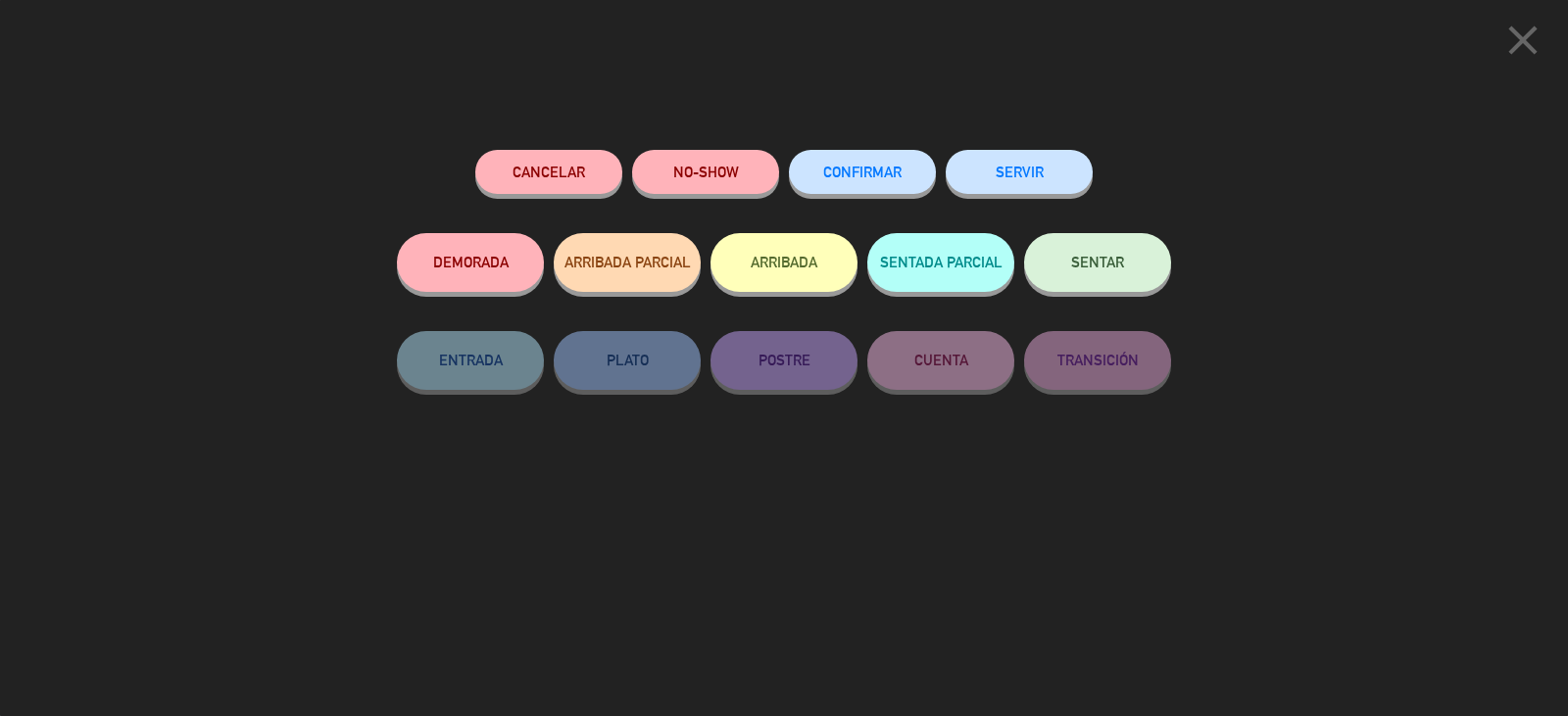
click at [1131, 269] on button "SENTAR" at bounding box center [1097, 262] width 147 height 59
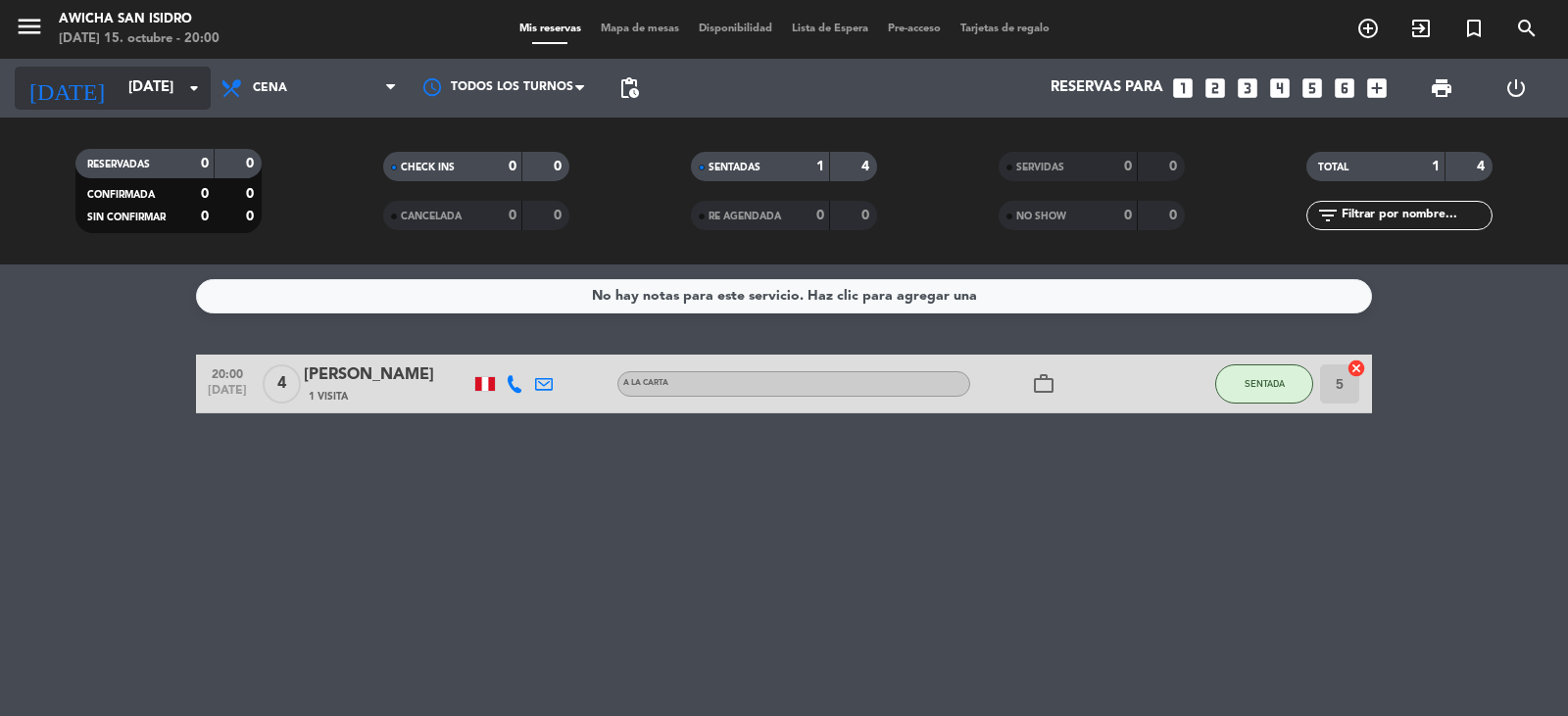
click at [196, 85] on icon "arrow_drop_down" at bounding box center [194, 89] width 24 height 24
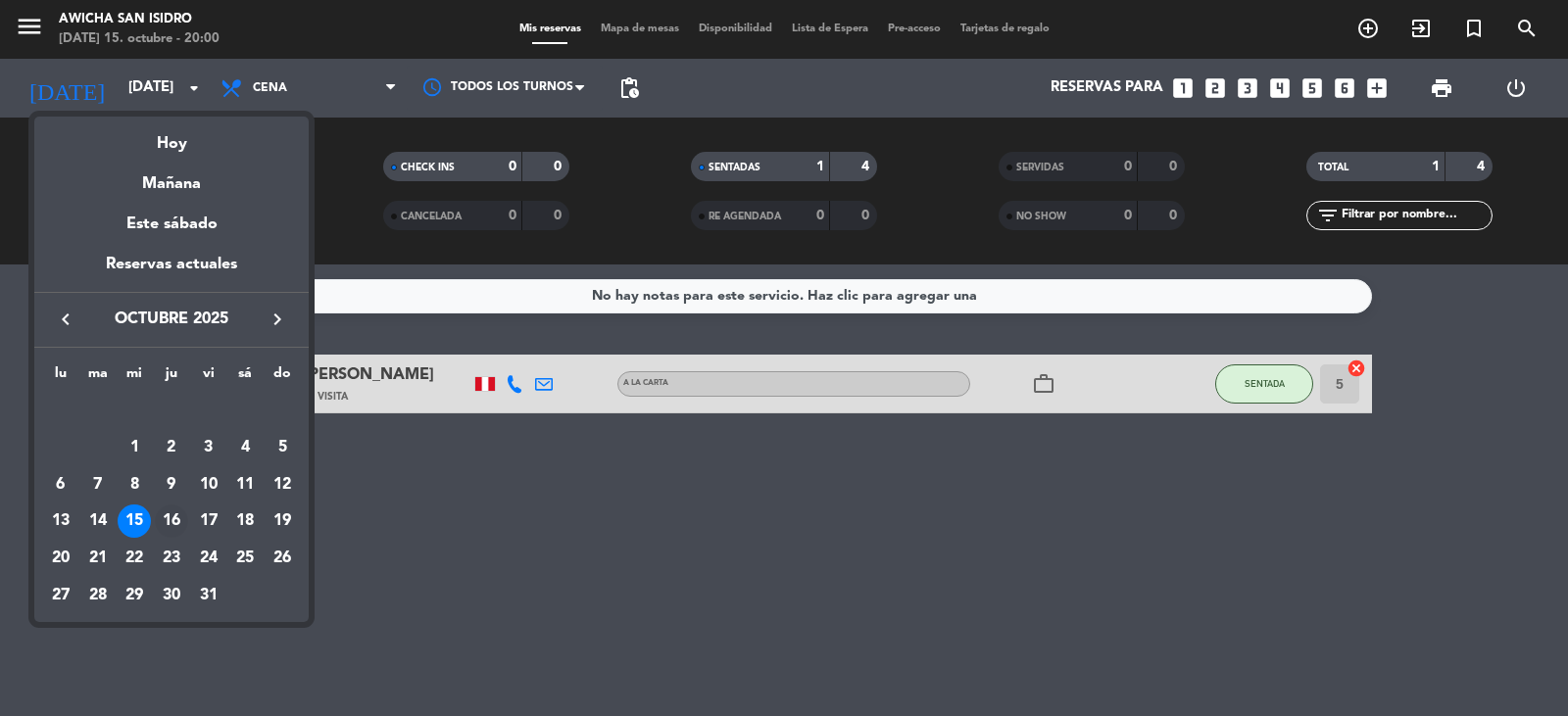
click at [172, 520] on div "16" at bounding box center [171, 520] width 33 height 33
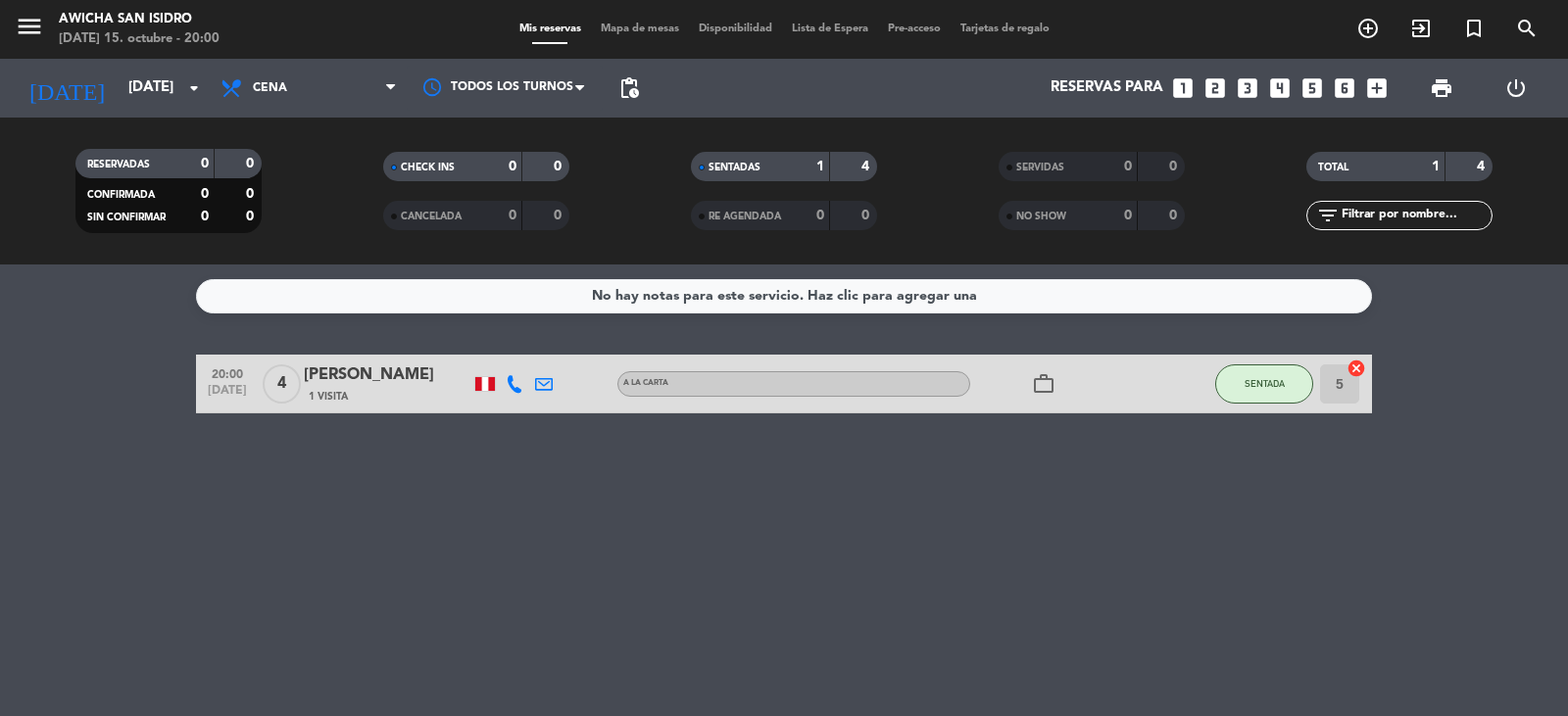
type input "[DEMOGRAPHIC_DATA][DATE]"
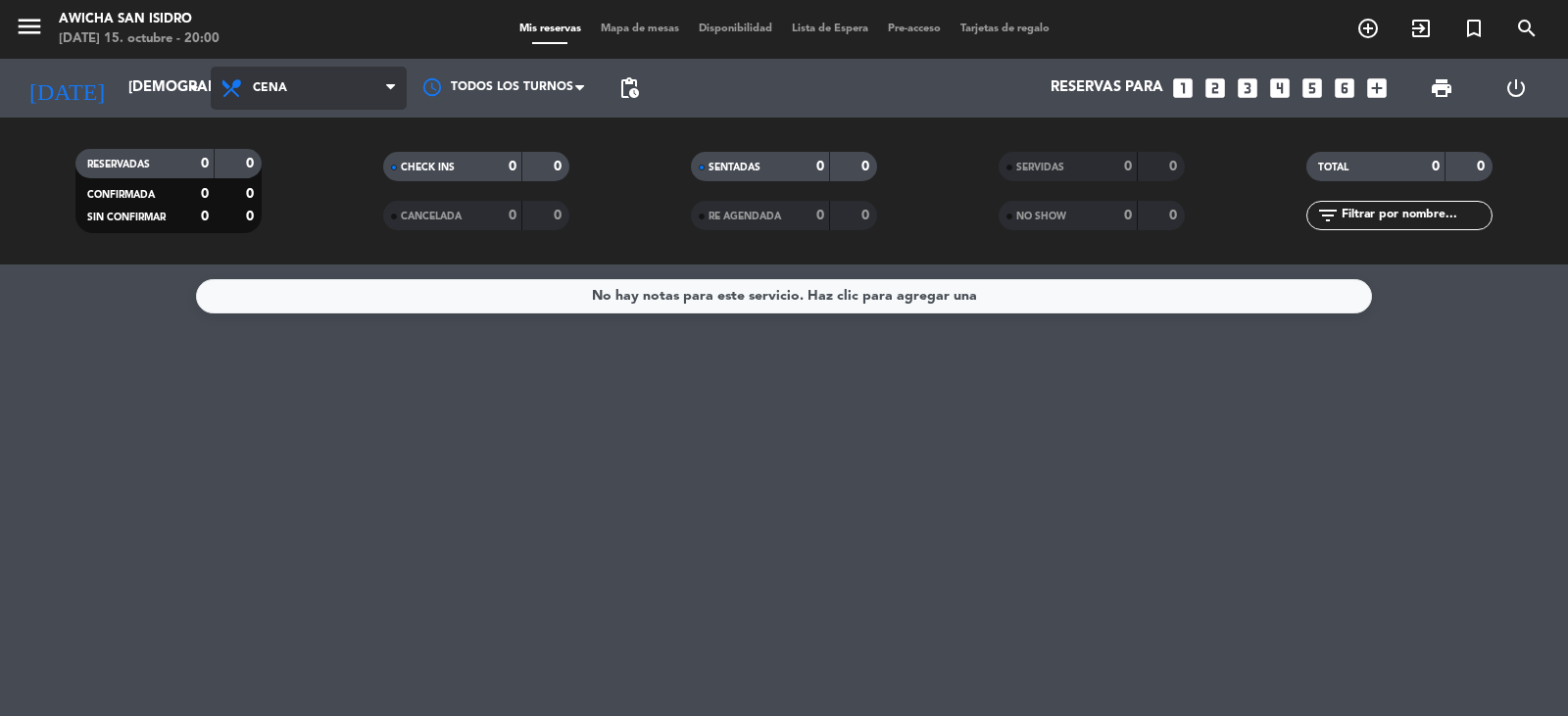
click at [385, 89] on span "Cena" at bounding box center [308, 88] width 196 height 43
click at [325, 171] on div "menu Awicha San [PERSON_NAME] [DATE] 15. octubre - 20:00 Mis reservas Mapa de m…" at bounding box center [784, 132] width 1568 height 265
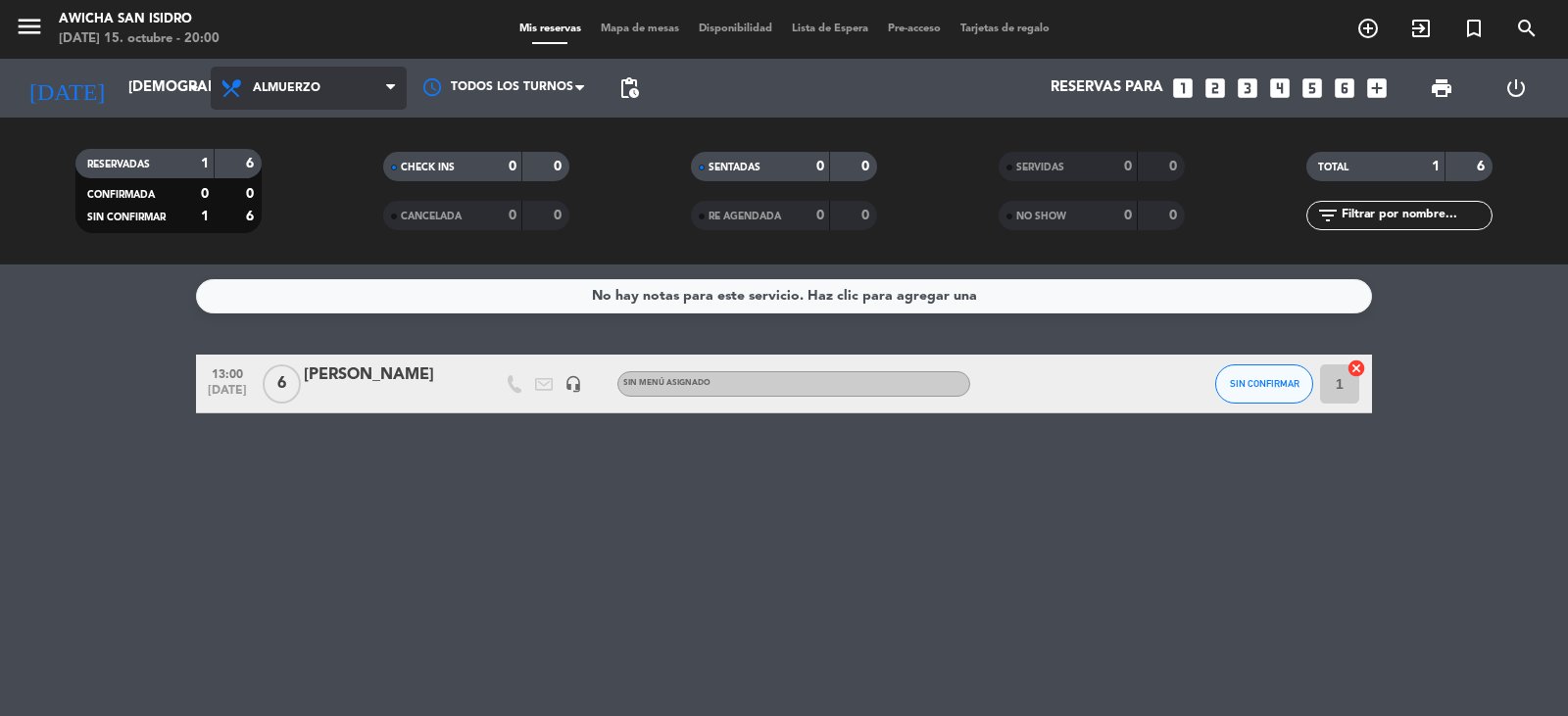
click at [399, 92] on span at bounding box center [396, 89] width 20 height 19
click at [289, 219] on div "menu Awicha San [PERSON_NAME] [DATE] 15. octubre - 20:00 Mis reservas Mapa de m…" at bounding box center [784, 132] width 1568 height 265
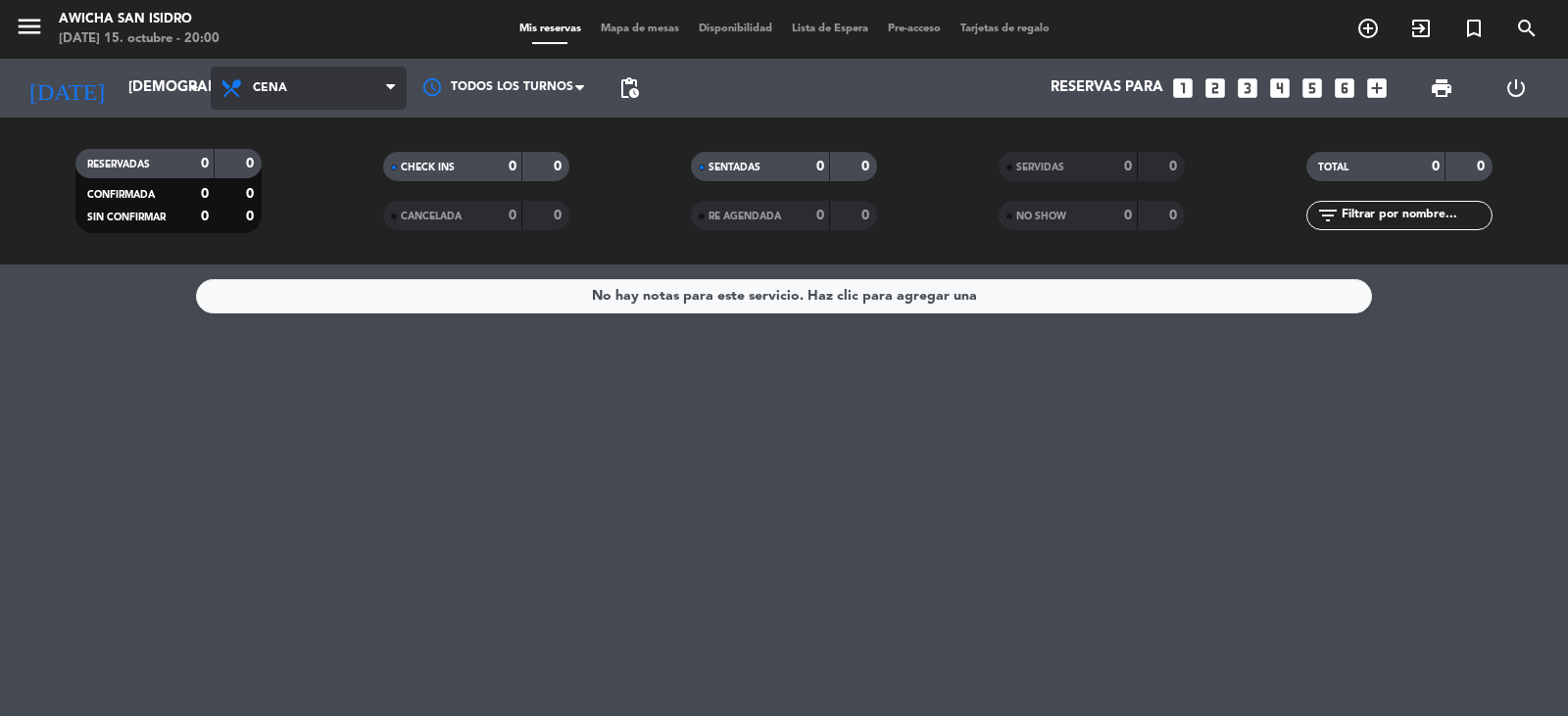
click at [393, 84] on icon at bounding box center [390, 89] width 9 height 16
click at [323, 182] on div "menu Awicha San [PERSON_NAME] [DATE] 15. octubre - 20:00 Mis reservas Mapa de m…" at bounding box center [784, 132] width 1568 height 265
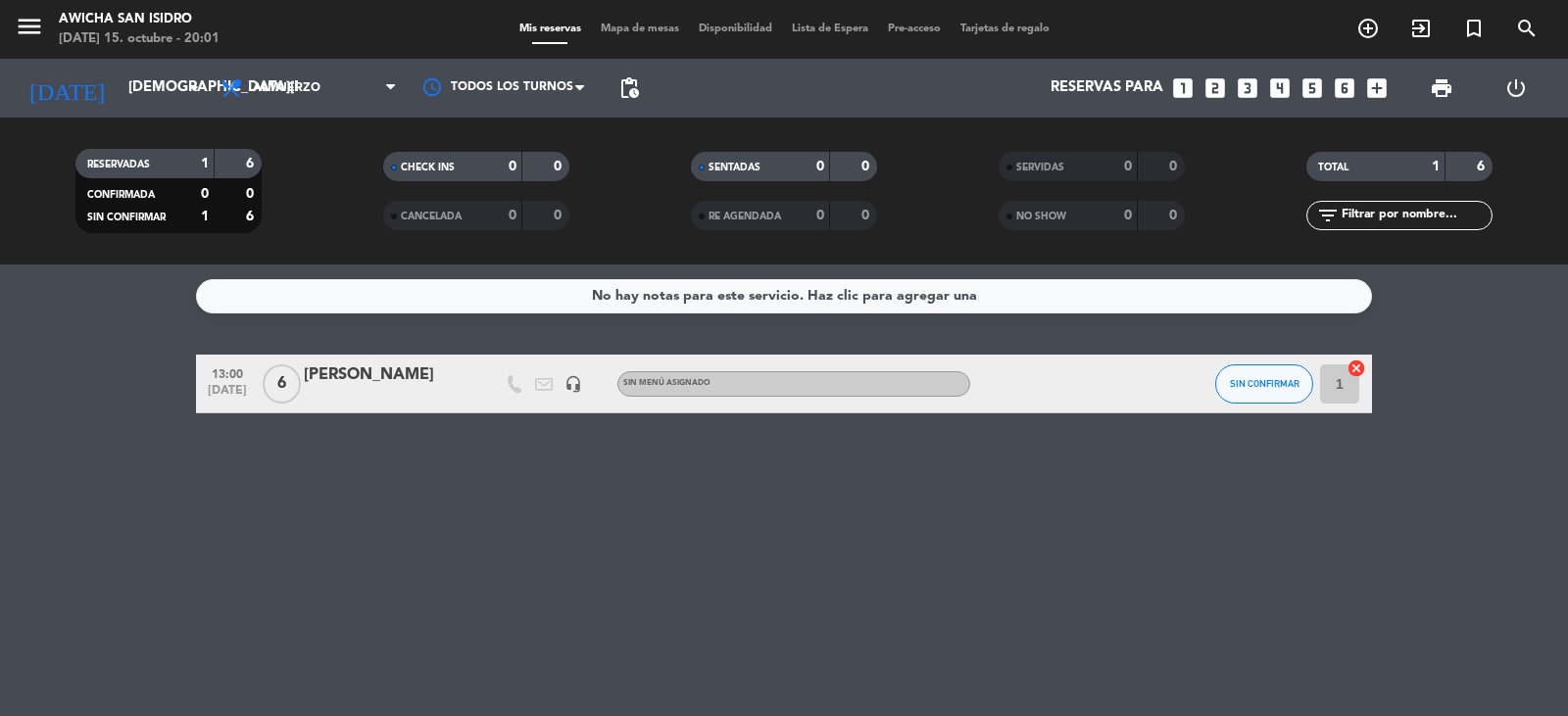
click at [356, 379] on div "[PERSON_NAME]" at bounding box center [386, 375] width 166 height 26
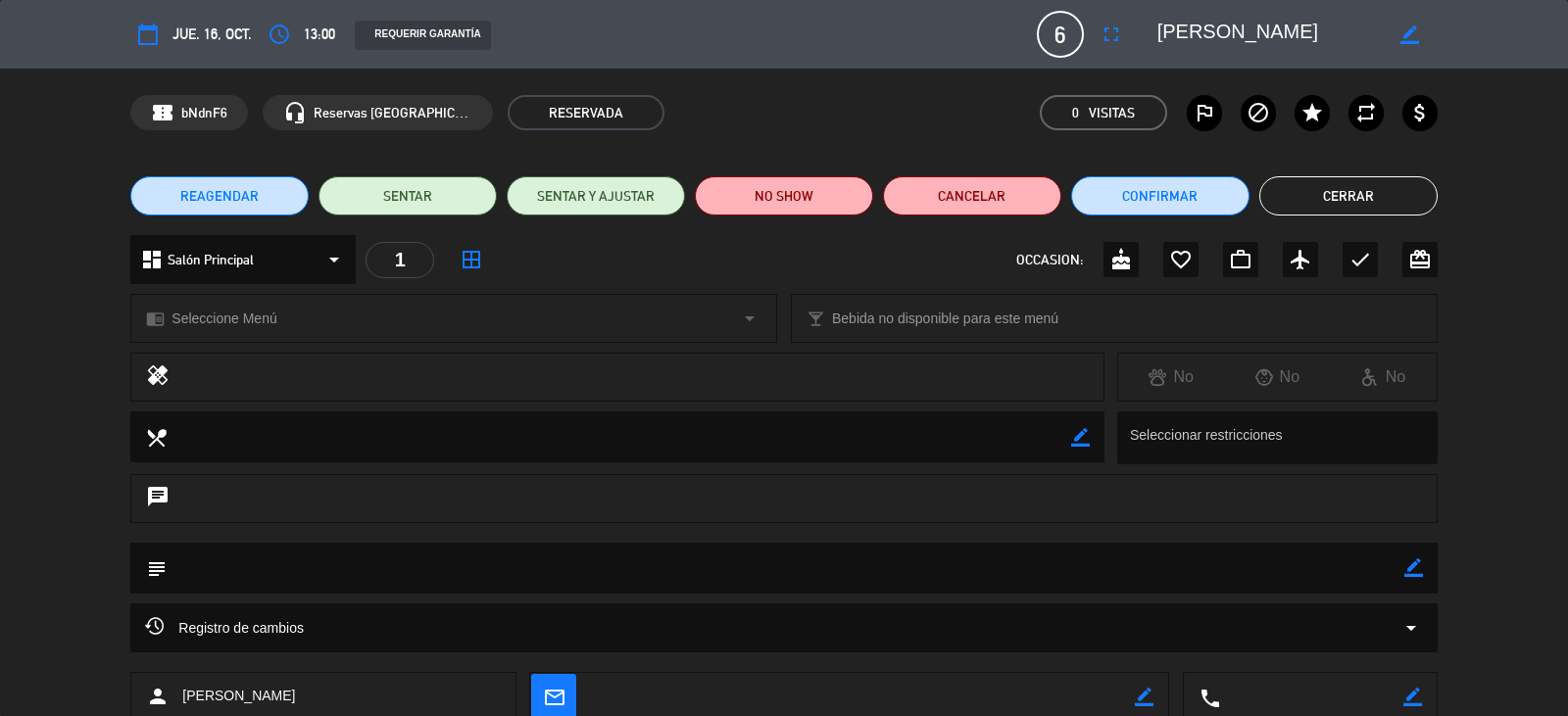
click at [1340, 193] on button "Cerrar" at bounding box center [1348, 195] width 178 height 39
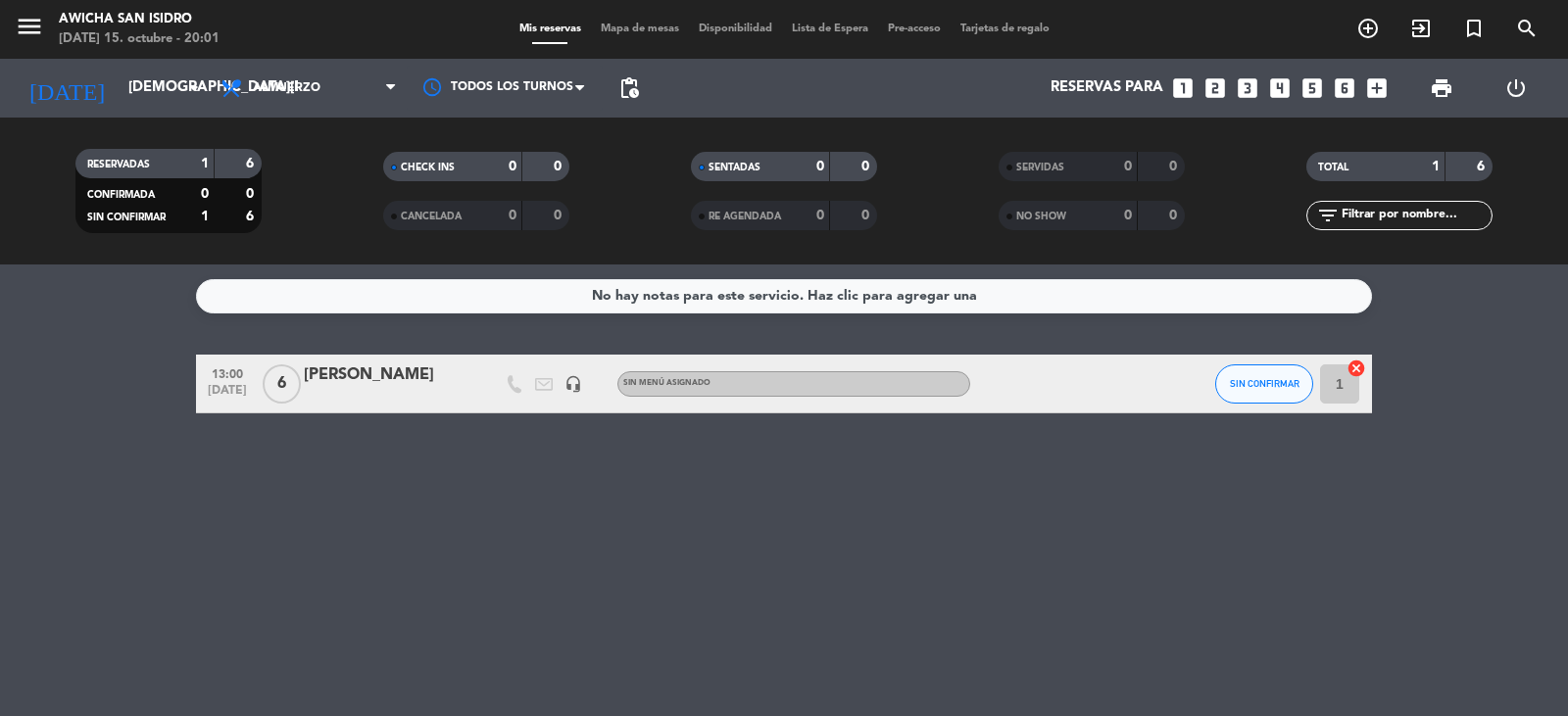
click at [365, 382] on div "[PERSON_NAME]" at bounding box center [386, 375] width 166 height 26
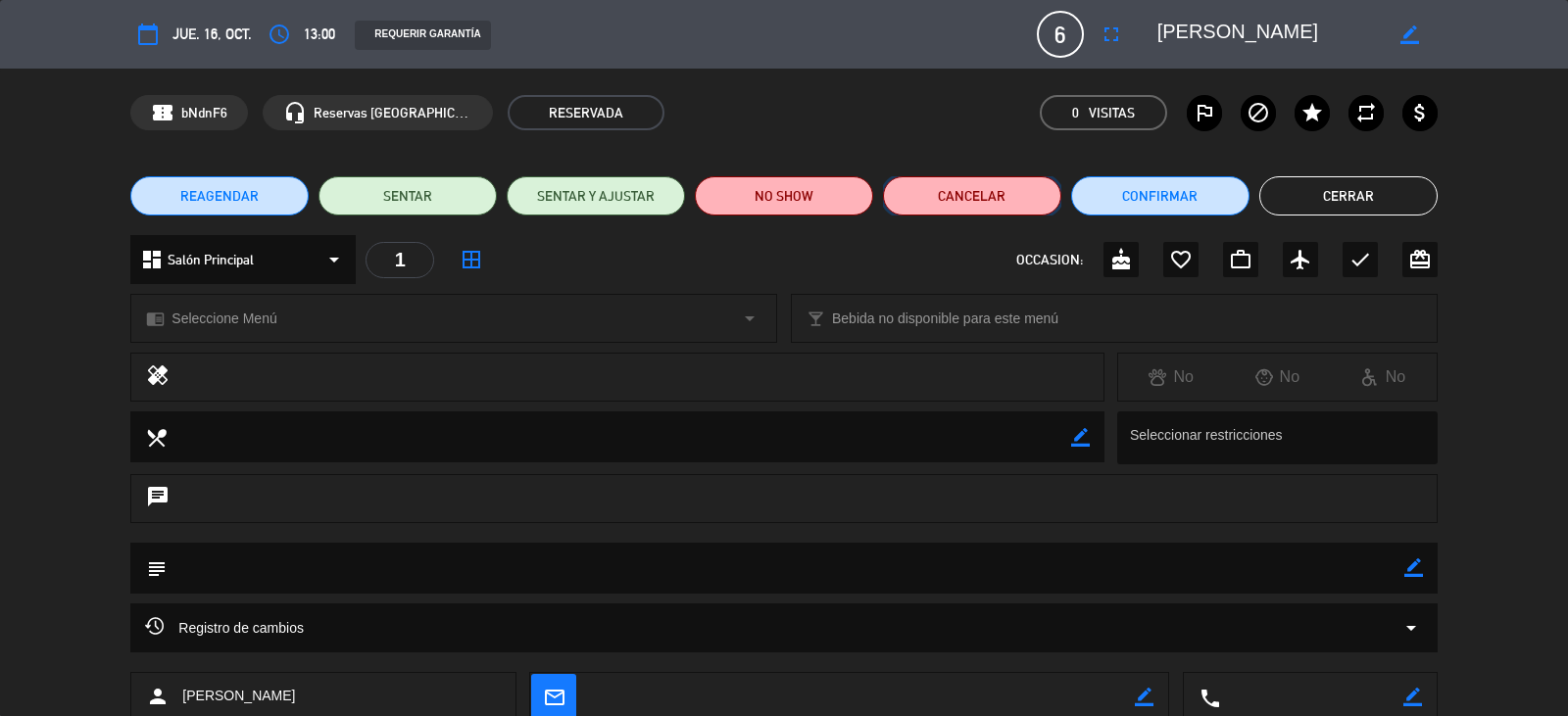
click at [973, 197] on button "Cancelar" at bounding box center [972, 195] width 178 height 39
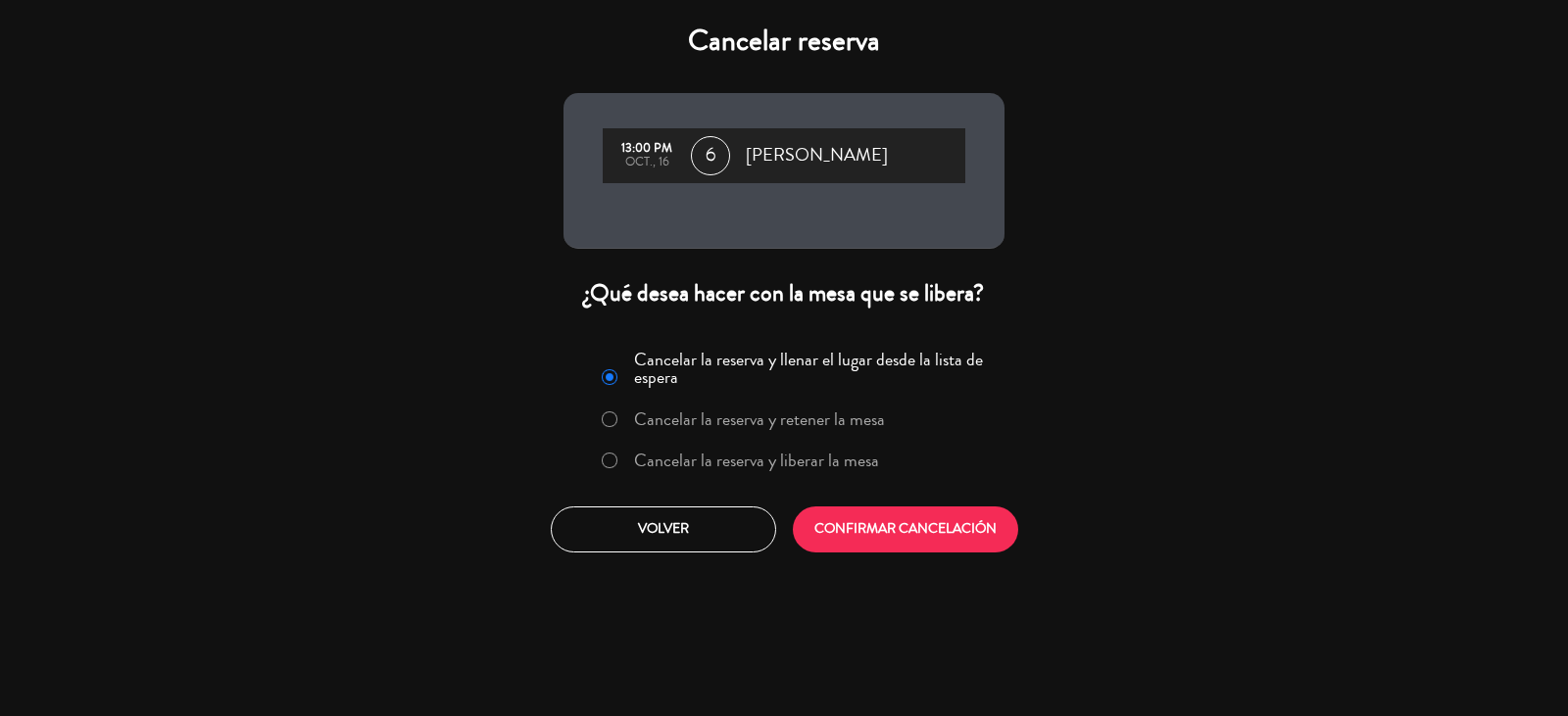
click at [603, 460] on input "Cancelar la reserva y liberar la mesa" at bounding box center [608, 458] width 13 height 13
radio input "true"
click at [860, 527] on button "CONFIRMAR CANCELACIÓN" at bounding box center [905, 529] width 226 height 46
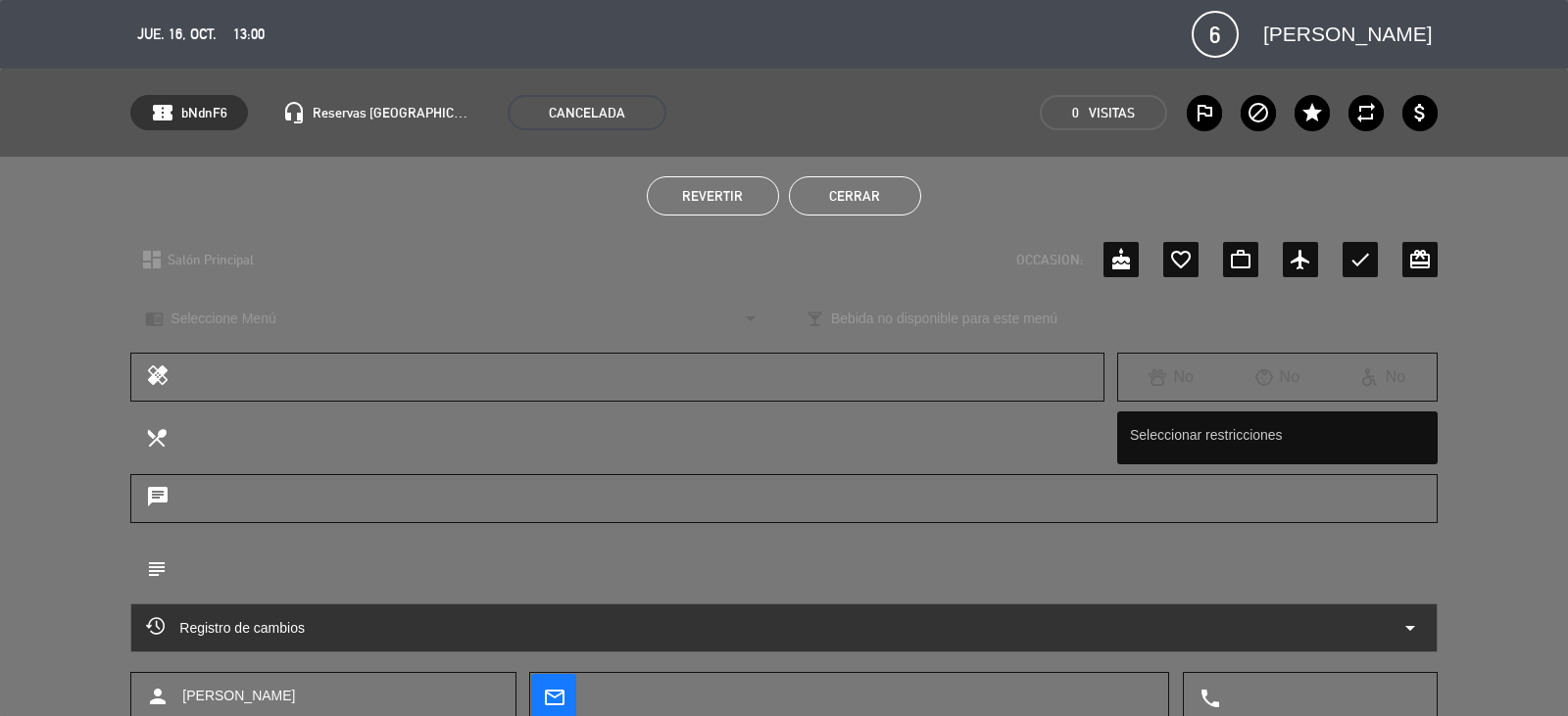
click at [858, 191] on button "Cerrar" at bounding box center [855, 195] width 132 height 39
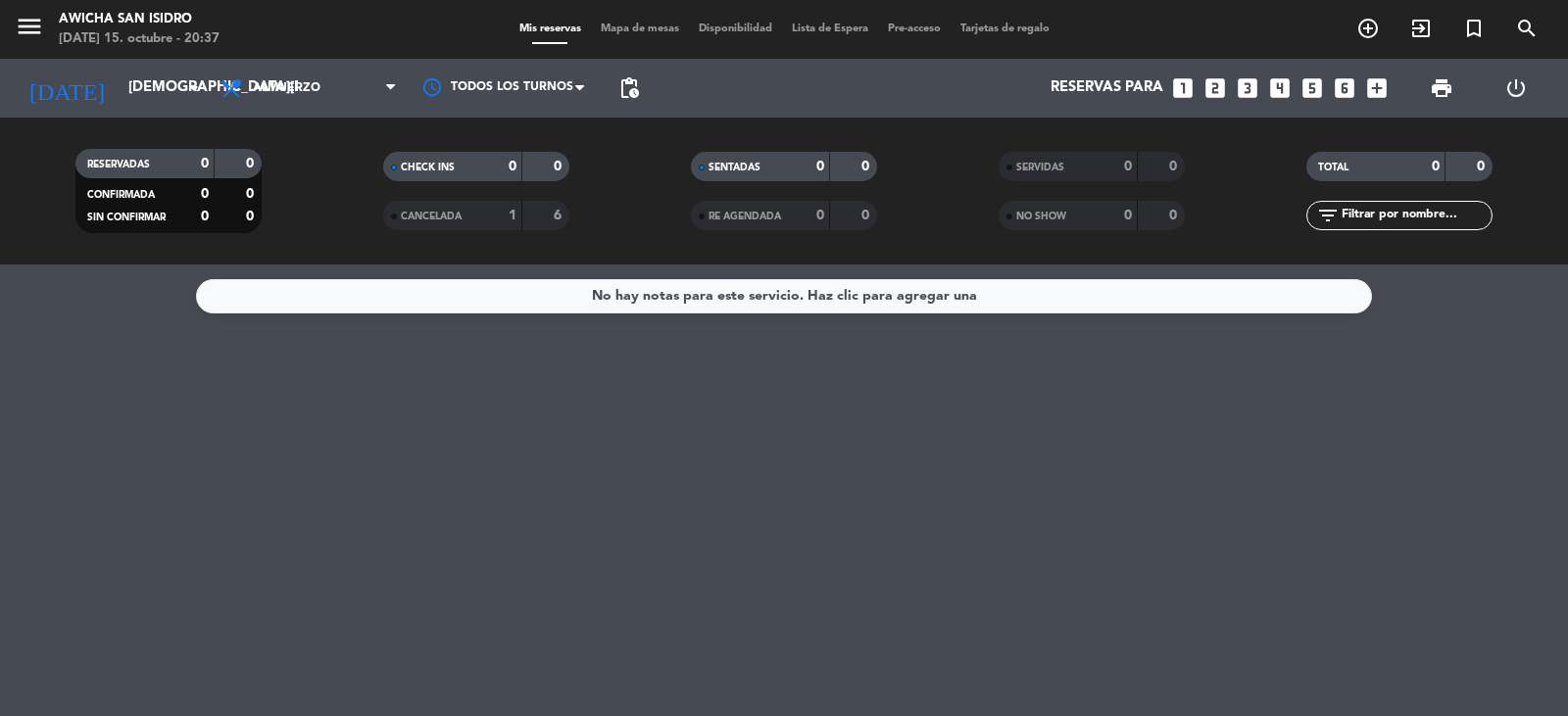
drag, startPoint x: 1315, startPoint y: 435, endPoint x: 736, endPoint y: 431, distance: 579.0
click at [736, 431] on div "No hay notas para este servicio. Haz clic para agregar una" at bounding box center [784, 490] width 1568 height 451
click at [1446, 462] on div "No hay notas para este servicio. Haz clic para agregar una" at bounding box center [784, 490] width 1568 height 451
